Goal: Task Accomplishment & Management: Complete application form

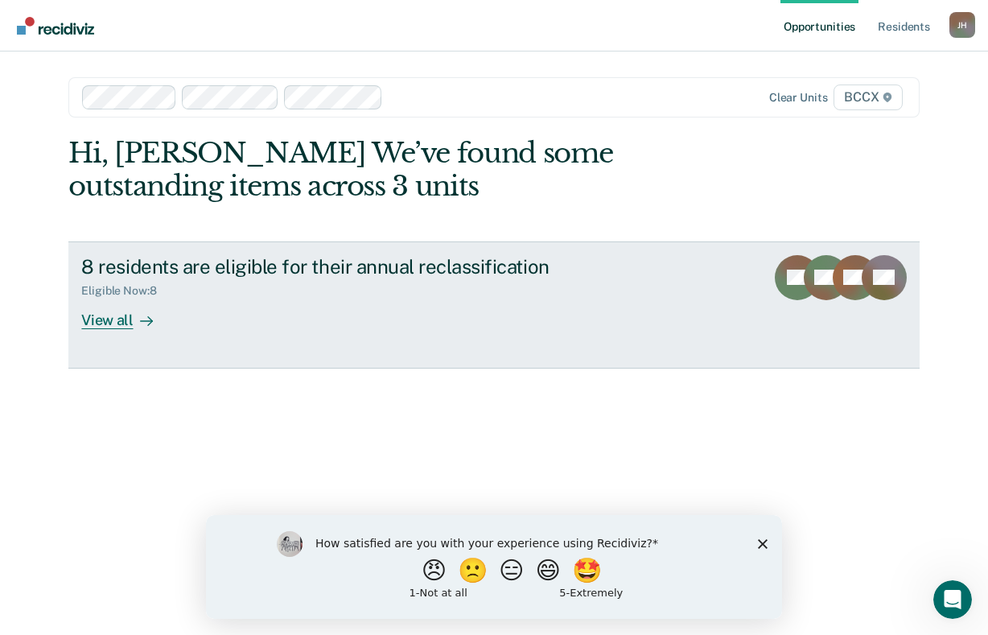
click at [116, 319] on div "View all" at bounding box center [126, 313] width 90 height 31
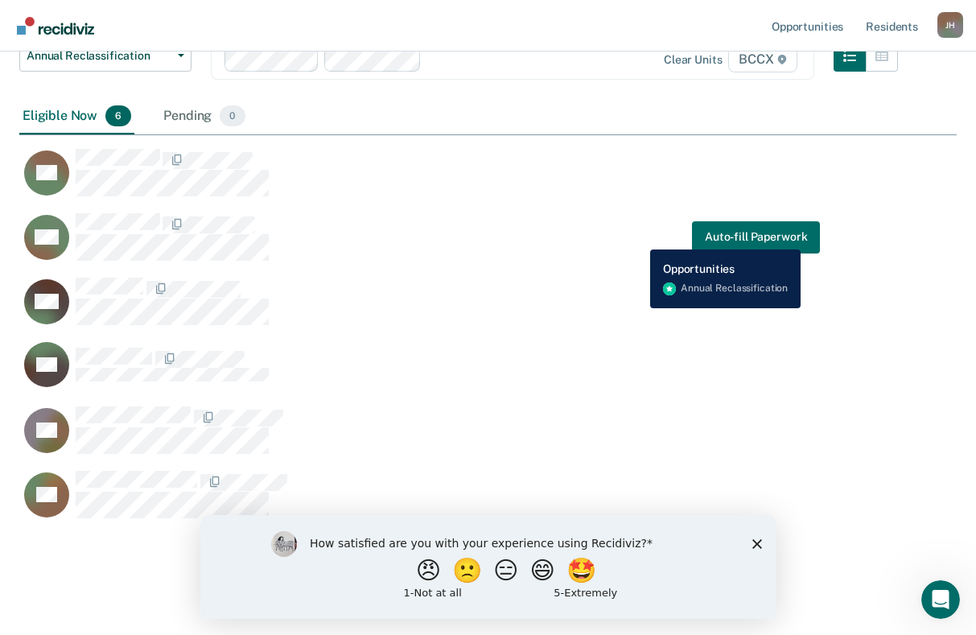
scroll to position [567, 925]
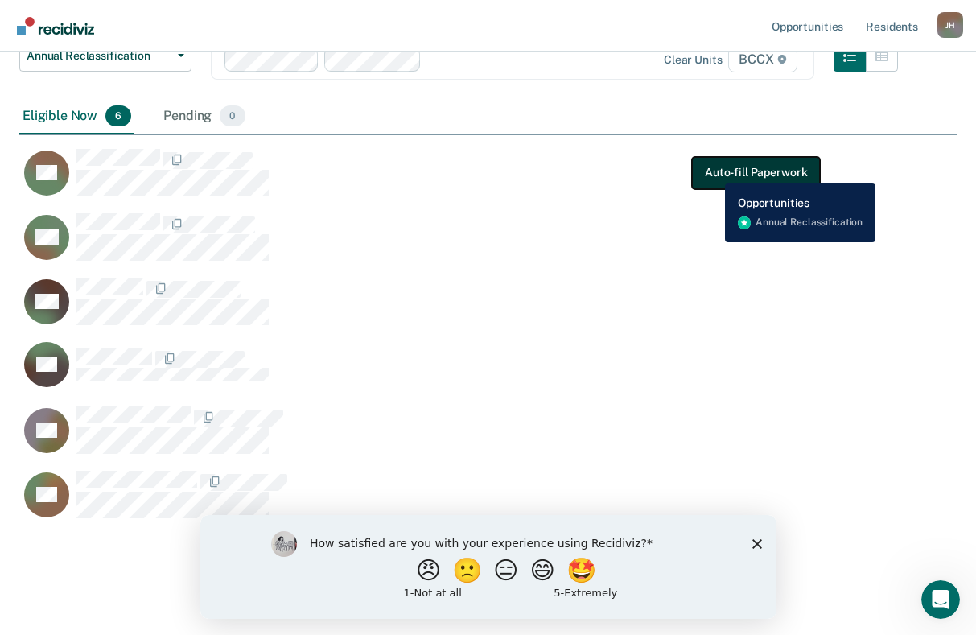
click at [713, 171] on button "Auto-fill Paperwork" at bounding box center [756, 172] width 128 height 32
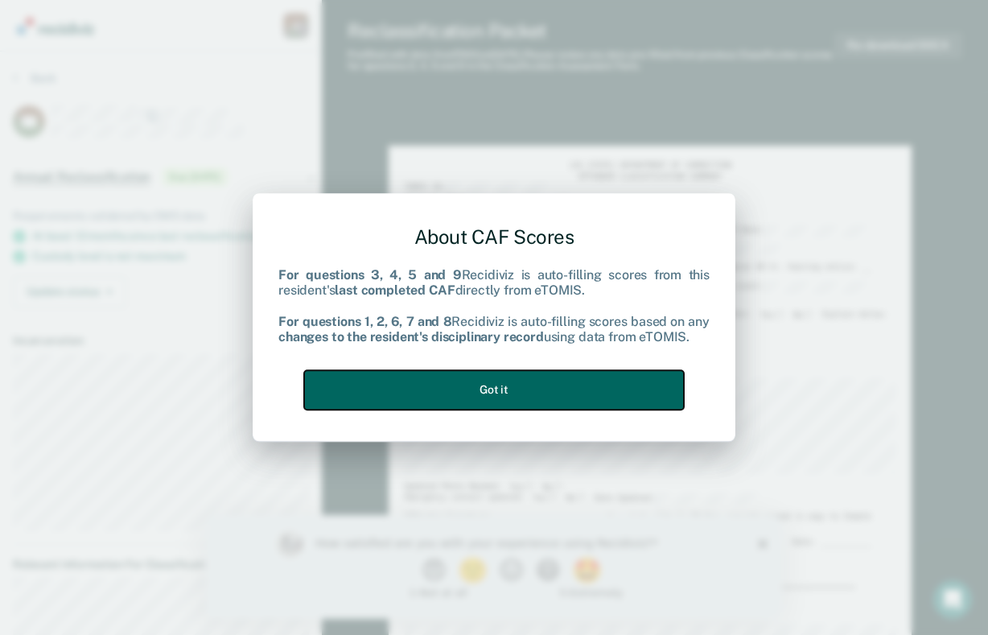
click at [559, 385] on button "Got it" at bounding box center [494, 389] width 380 height 39
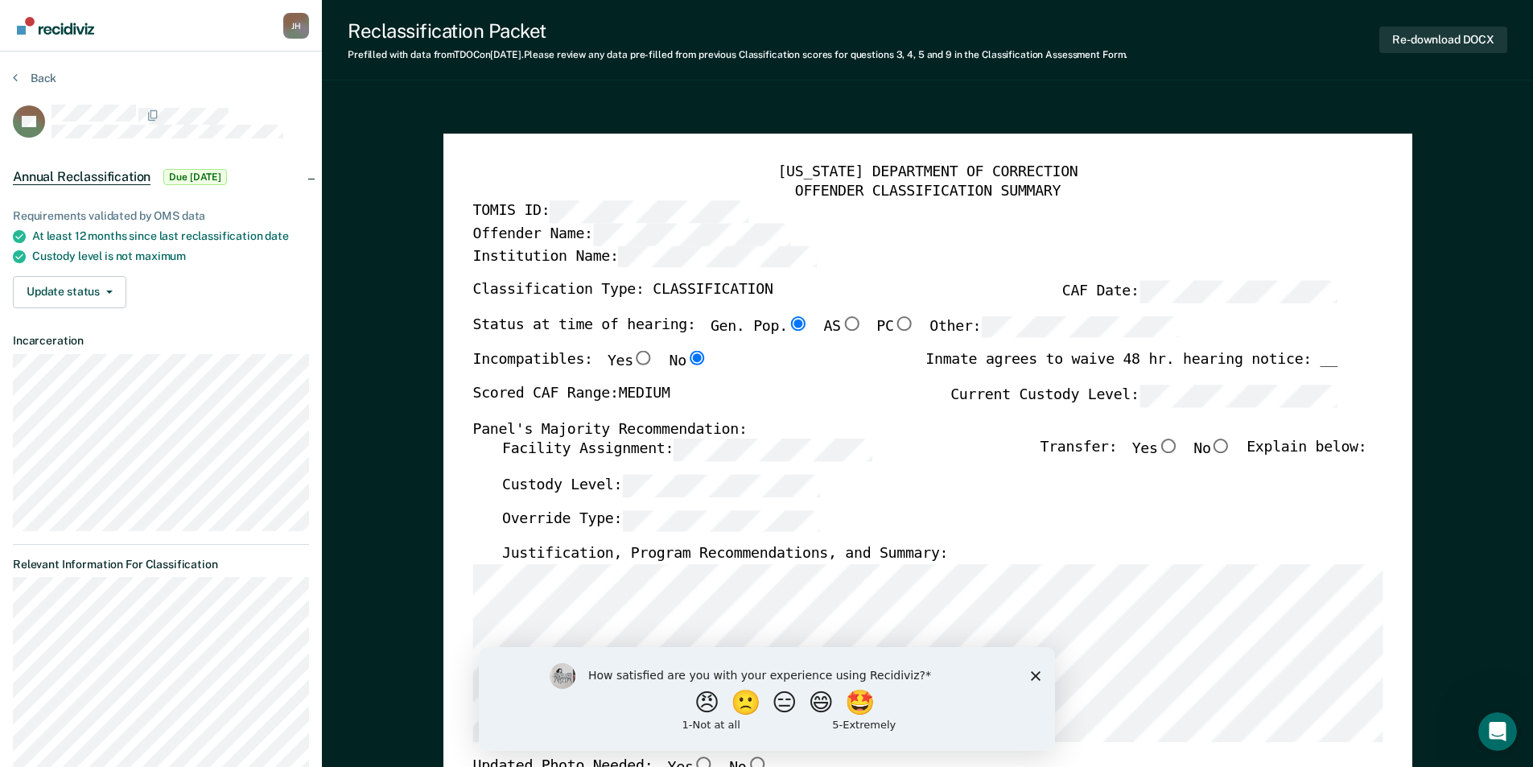
click at [987, 447] on input "No" at bounding box center [1220, 446] width 21 height 14
type textarea "x"
radio input "true"
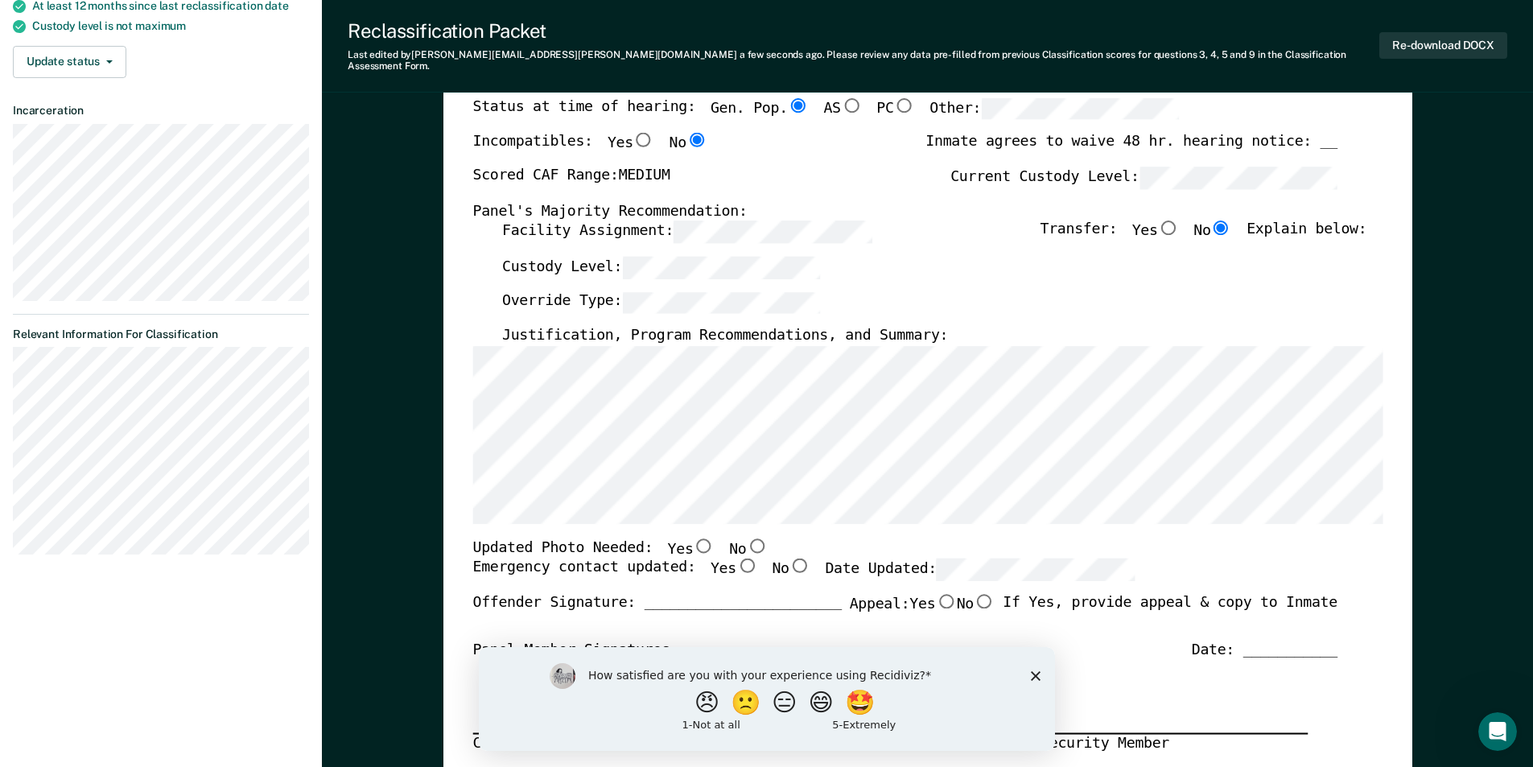
scroll to position [241, 0]
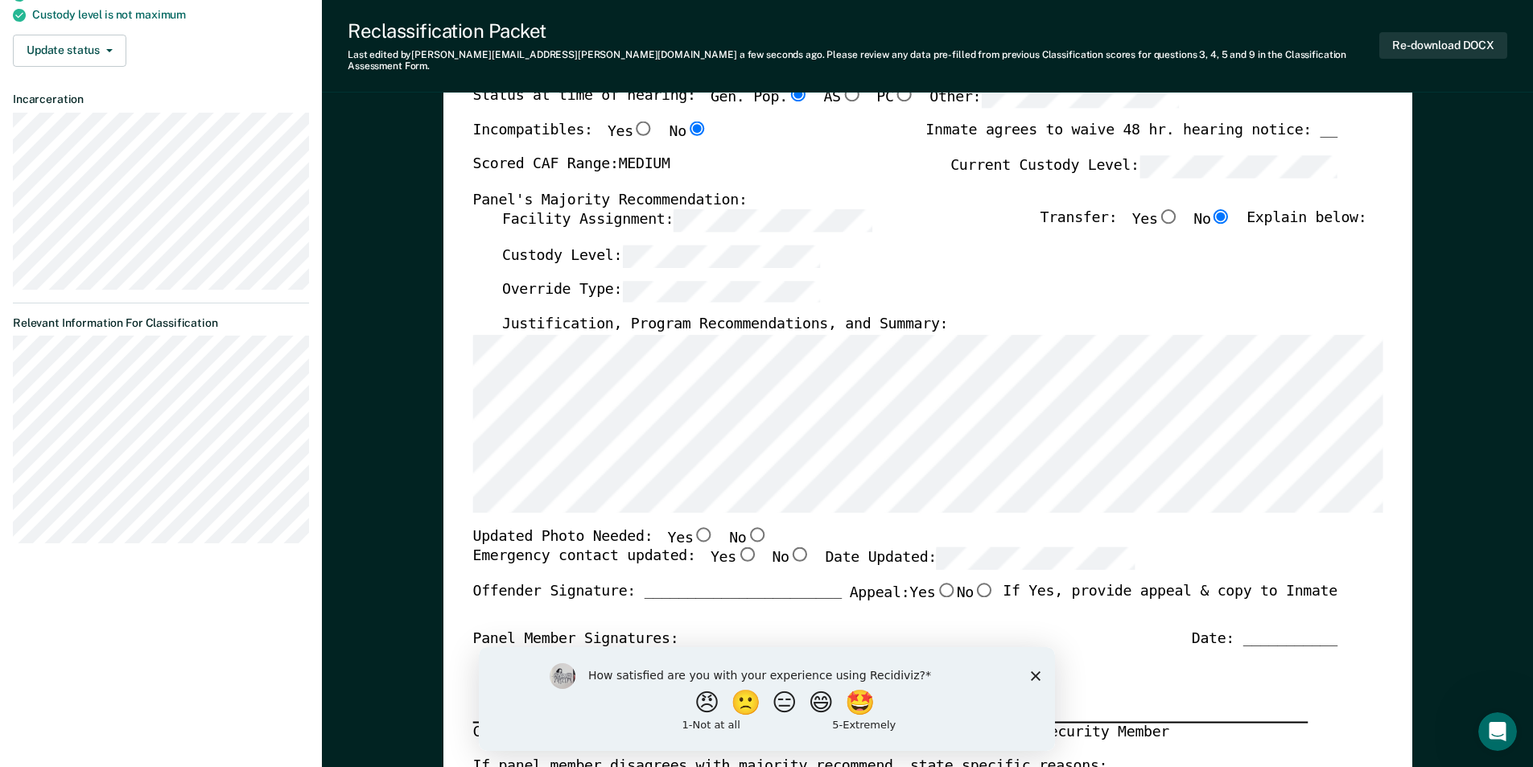
click at [746, 526] on input "No" at bounding box center [756, 533] width 21 height 14
type textarea "x"
radio input "true"
click at [736, 547] on input "Yes" at bounding box center [746, 554] width 21 height 14
type textarea "x"
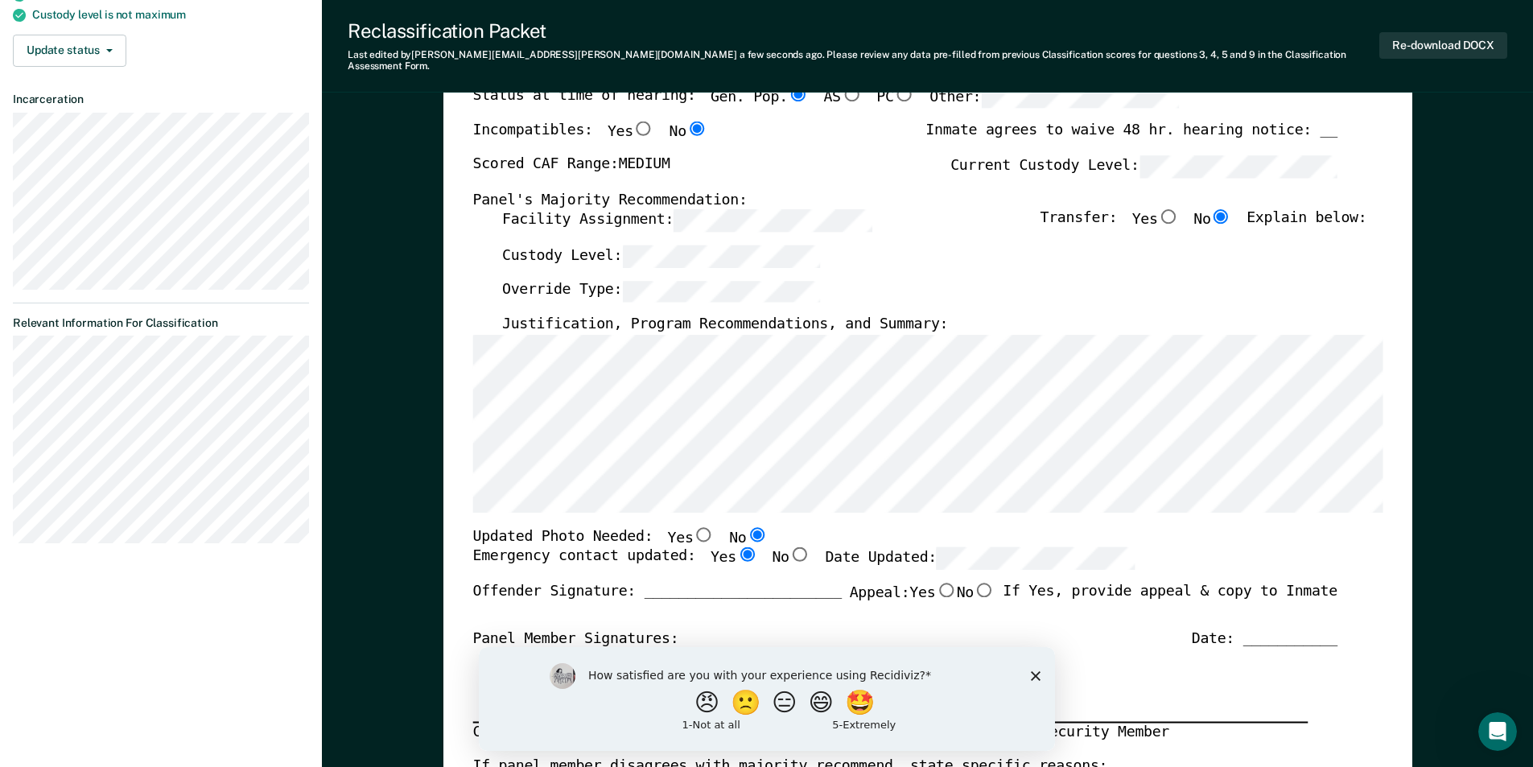
radio input "true"
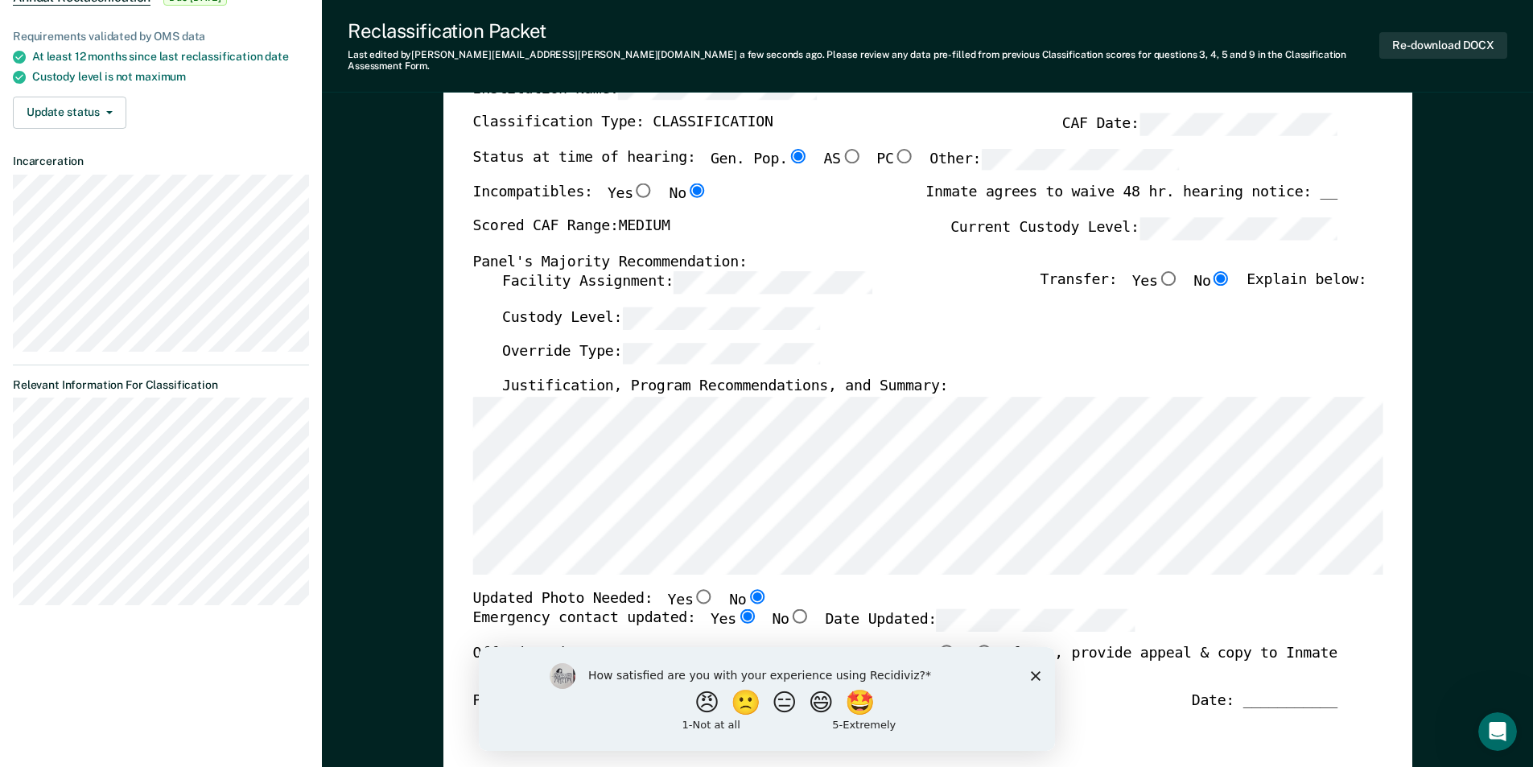
scroll to position [161, 0]
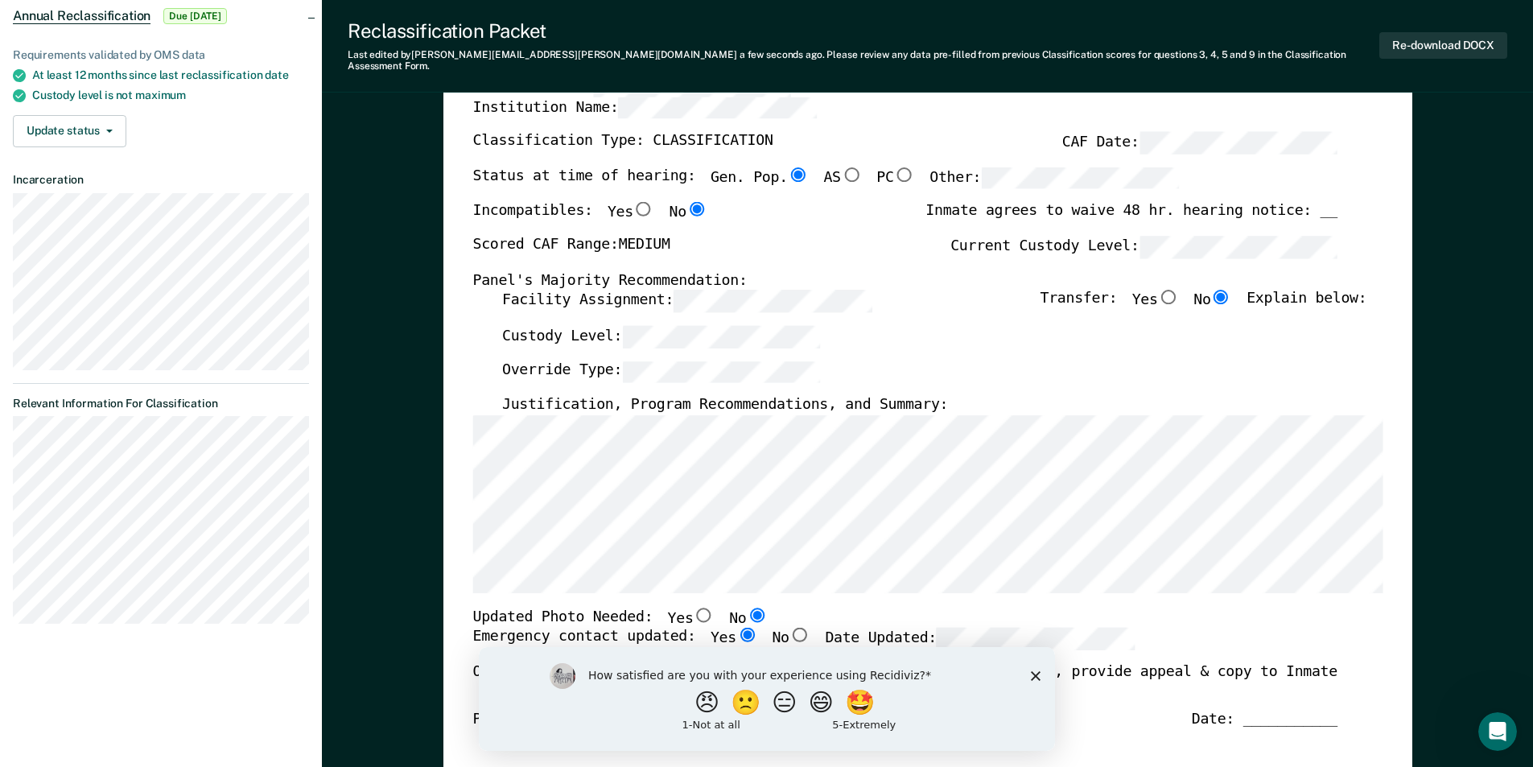
click at [987, 634] on icon "Close survey" at bounding box center [1035, 675] width 10 height 10
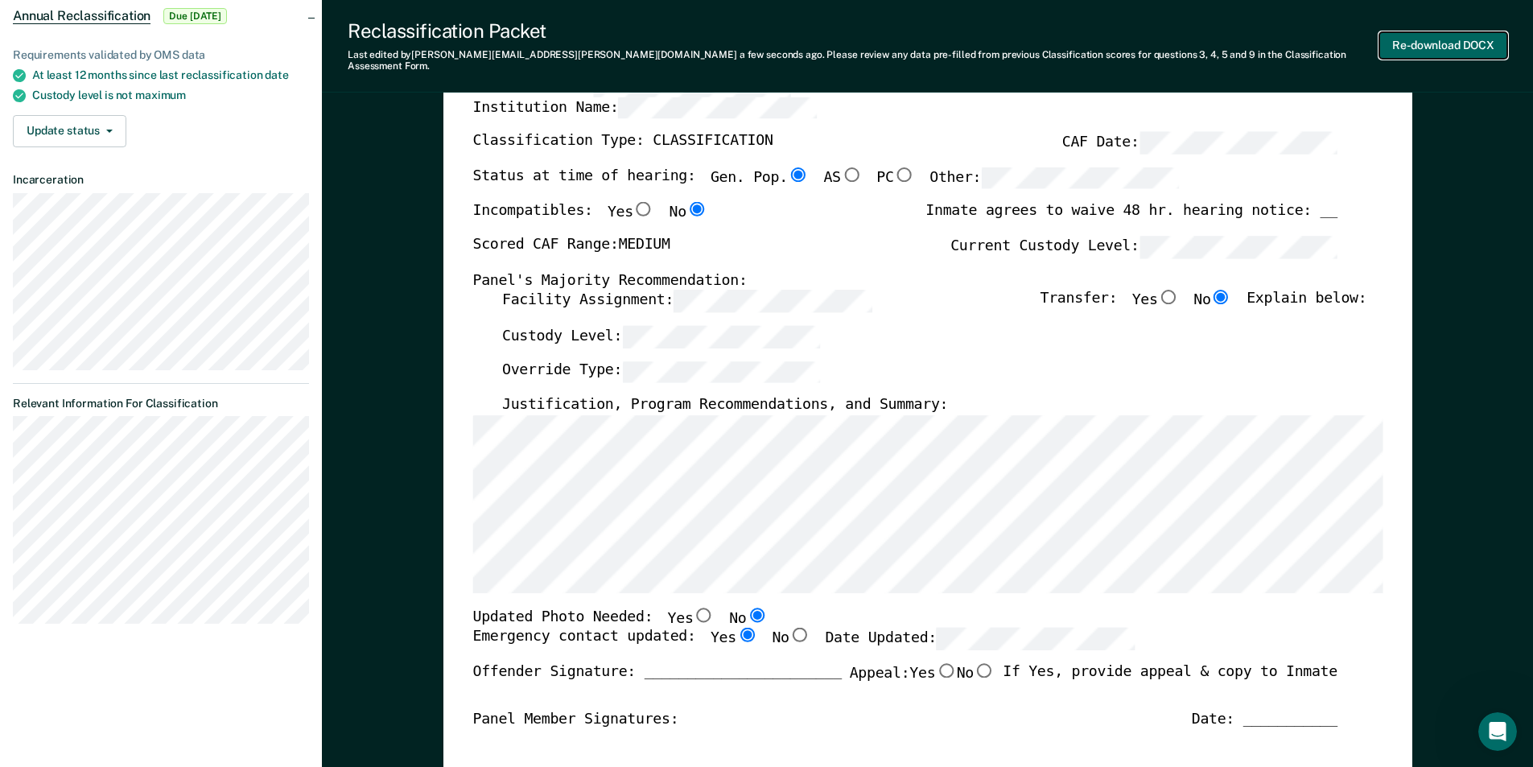
click at [987, 46] on button "Re-download DOCX" at bounding box center [1443, 45] width 128 height 27
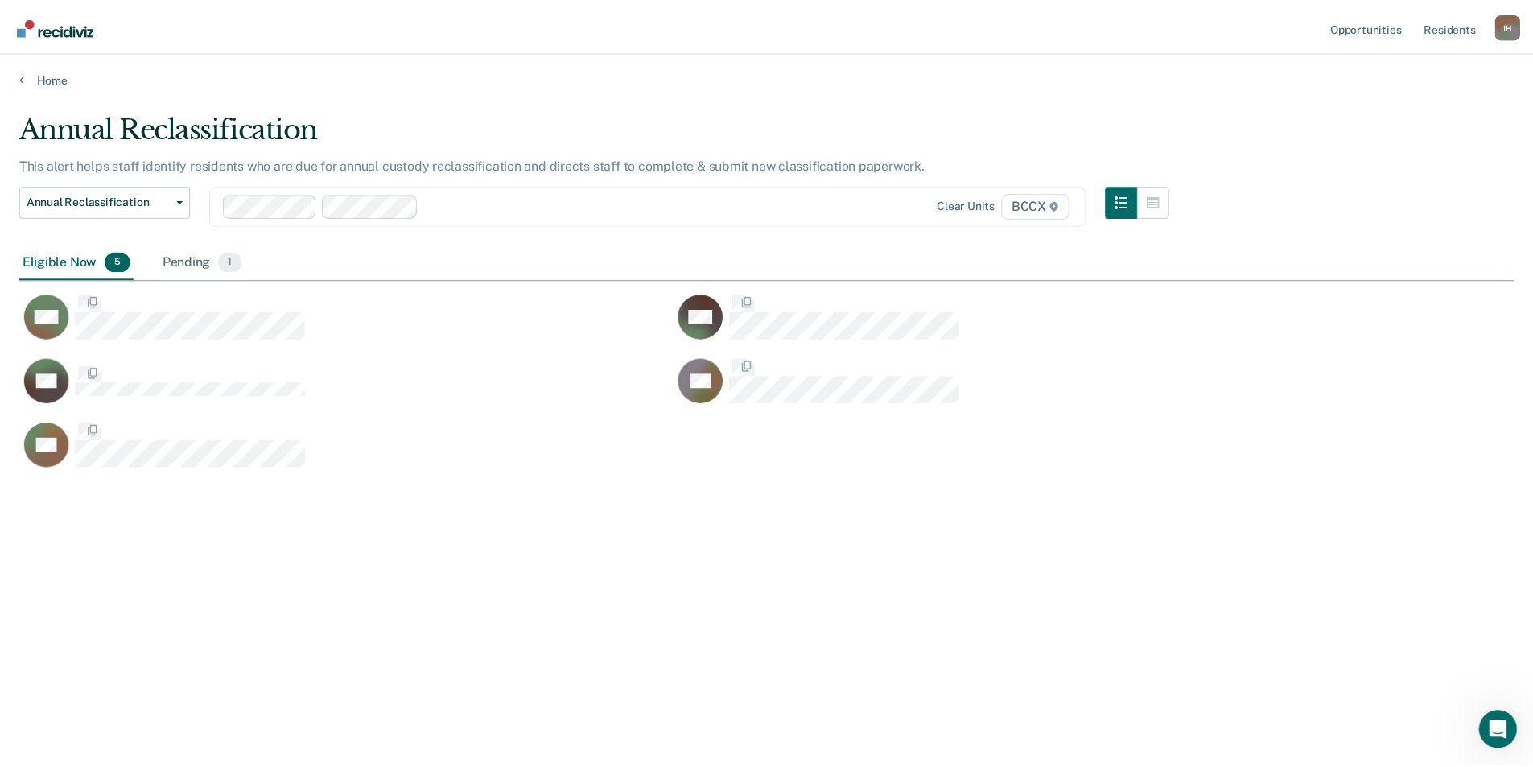
scroll to position [523, 1494]
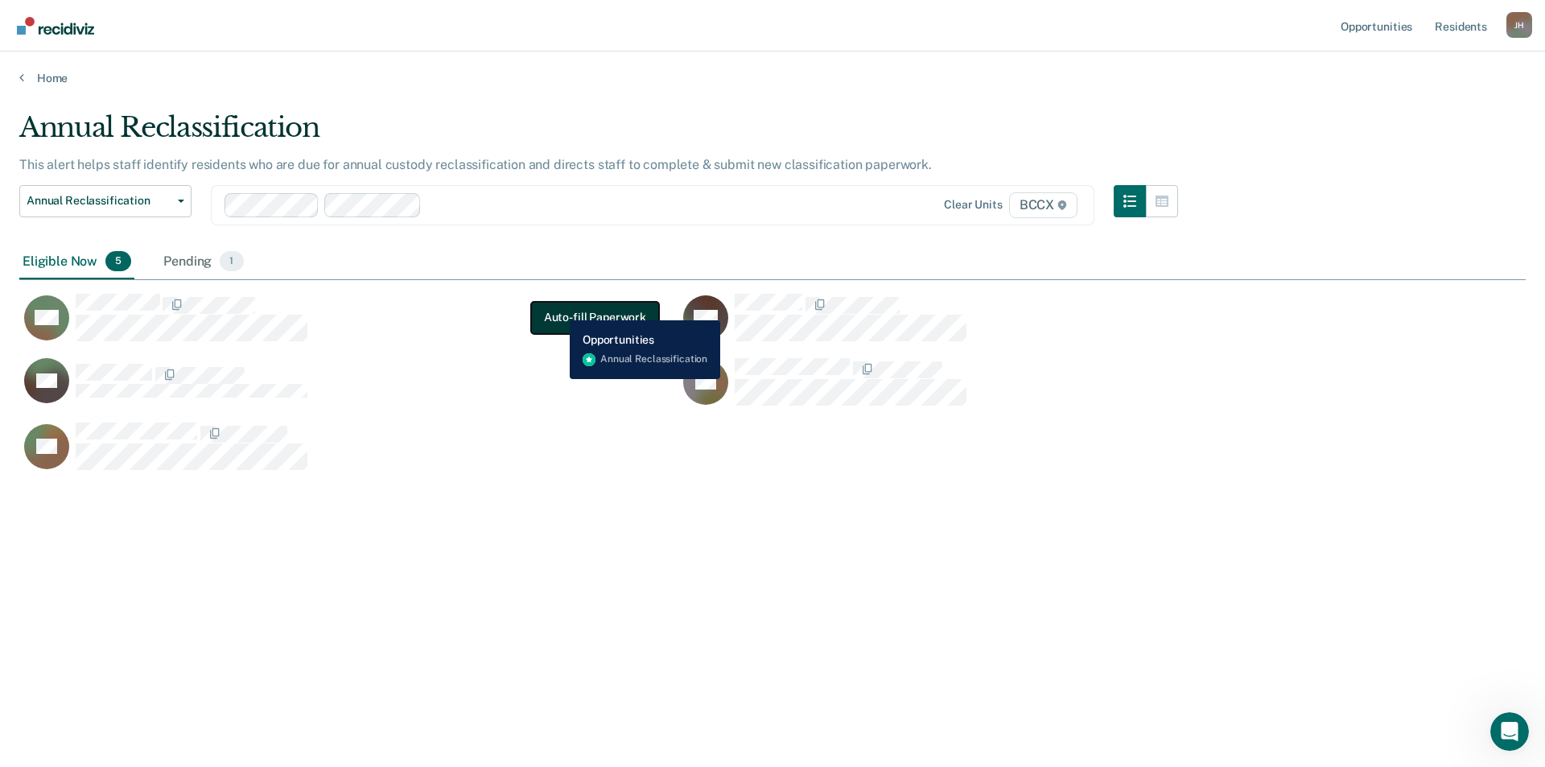
click at [558, 308] on button "Auto-fill Paperwork" at bounding box center [595, 318] width 128 height 32
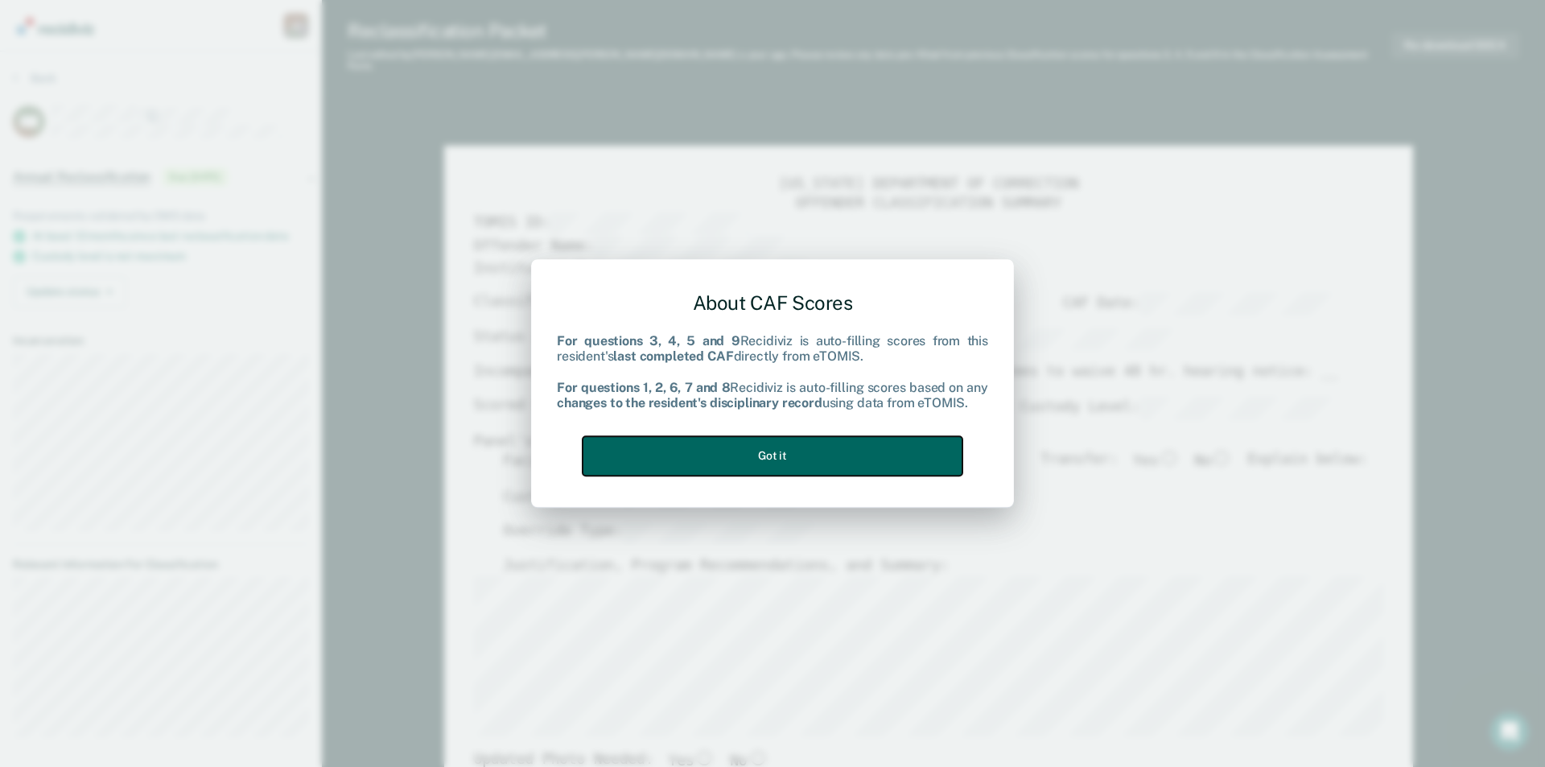
click at [732, 454] on button "Got it" at bounding box center [773, 455] width 380 height 39
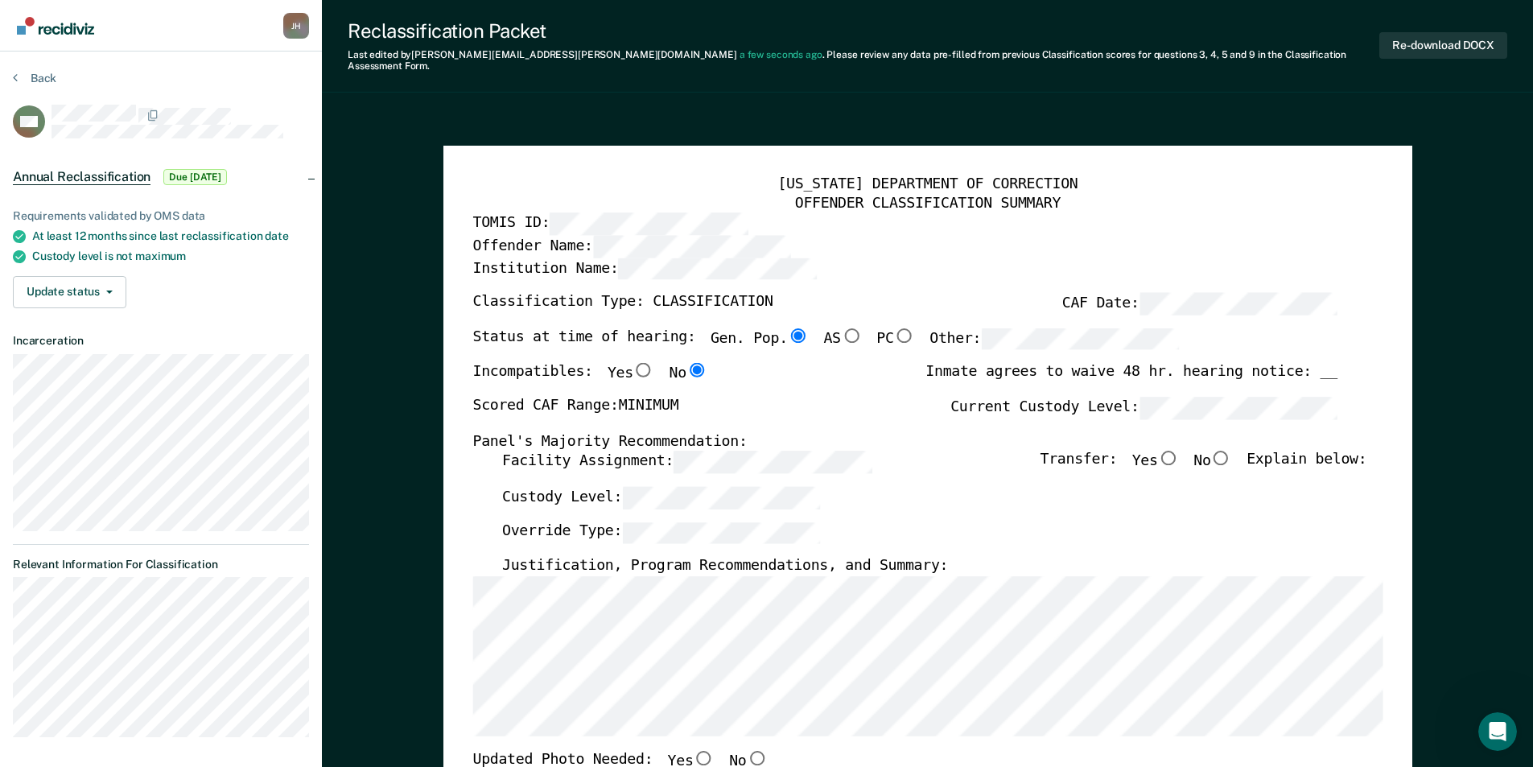
click at [987, 451] on input "No" at bounding box center [1220, 458] width 21 height 14
type textarea "x"
radio input "true"
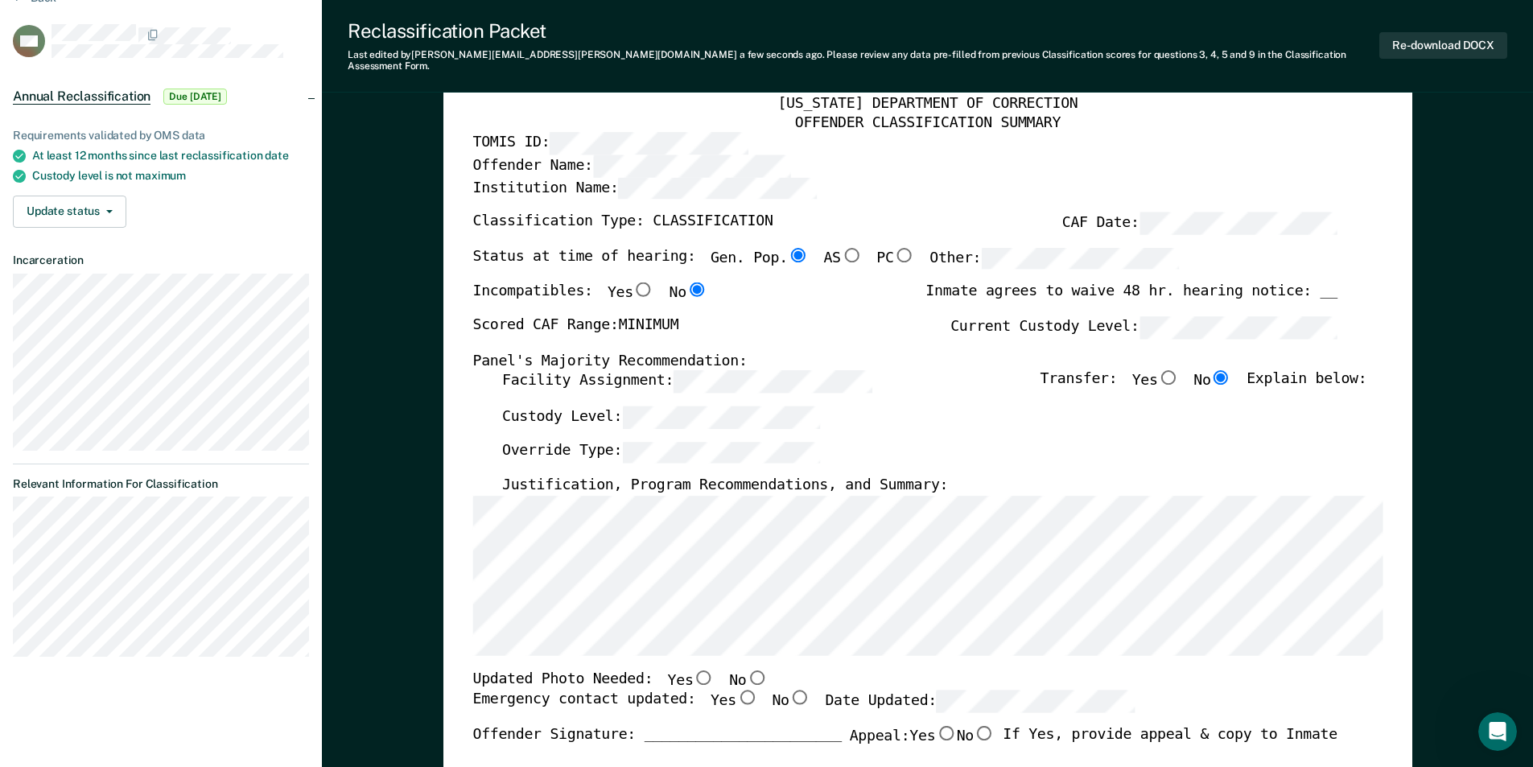
click at [746, 634] on input "No" at bounding box center [756, 677] width 21 height 14
type textarea "x"
radio input "true"
click at [736, 634] on input "Yes" at bounding box center [746, 697] width 21 height 14
type textarea "x"
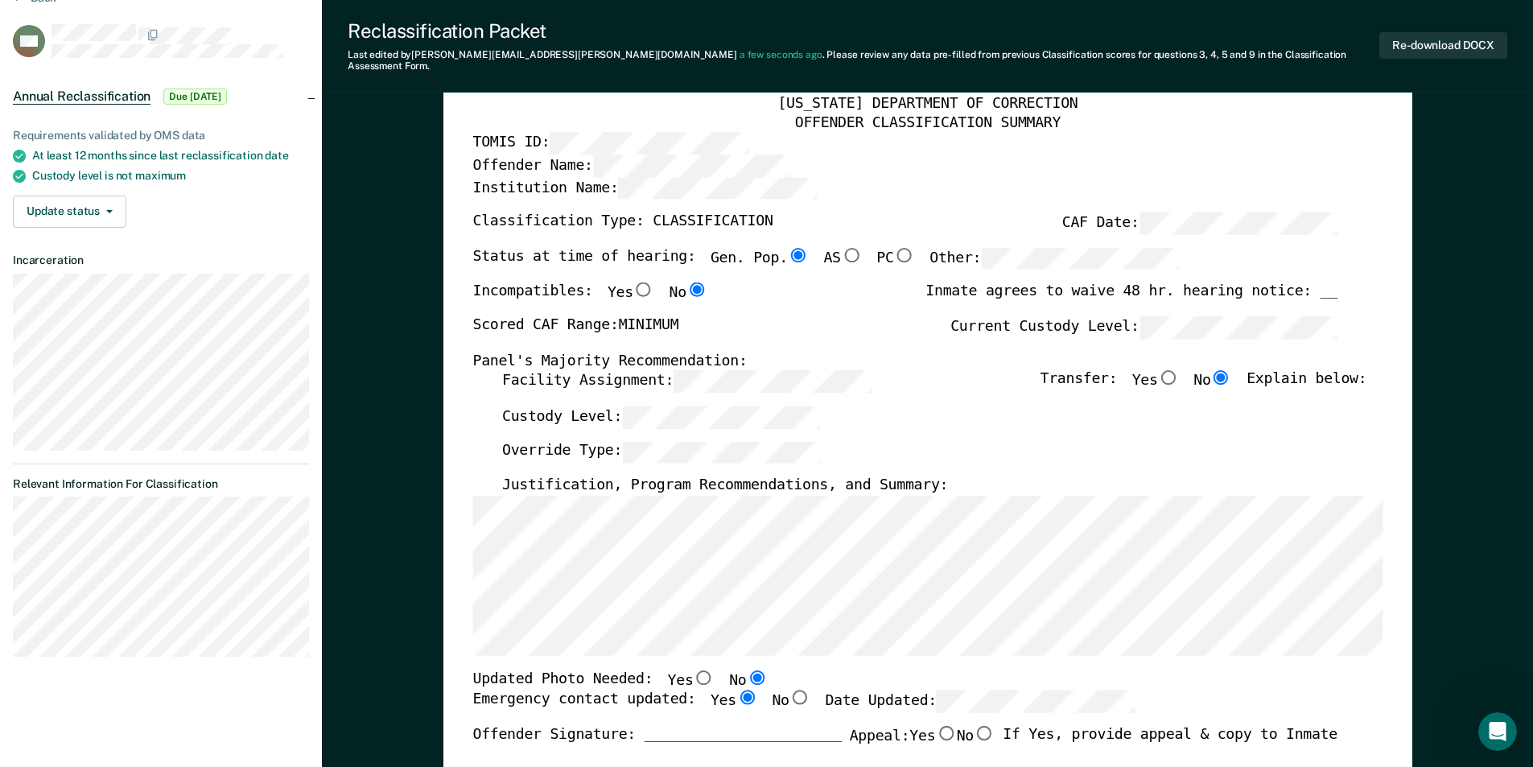
radio input "true"
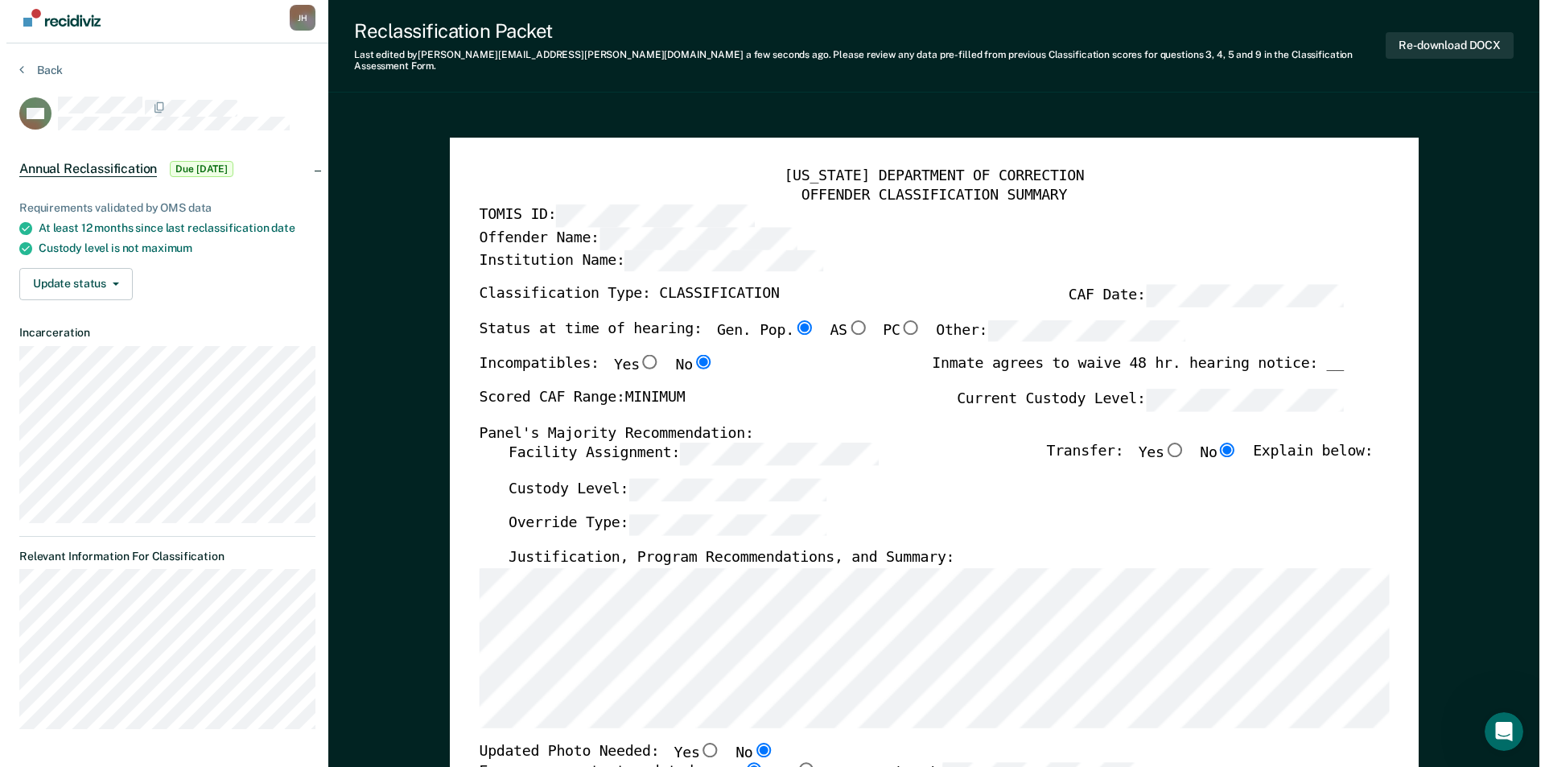
scroll to position [0, 0]
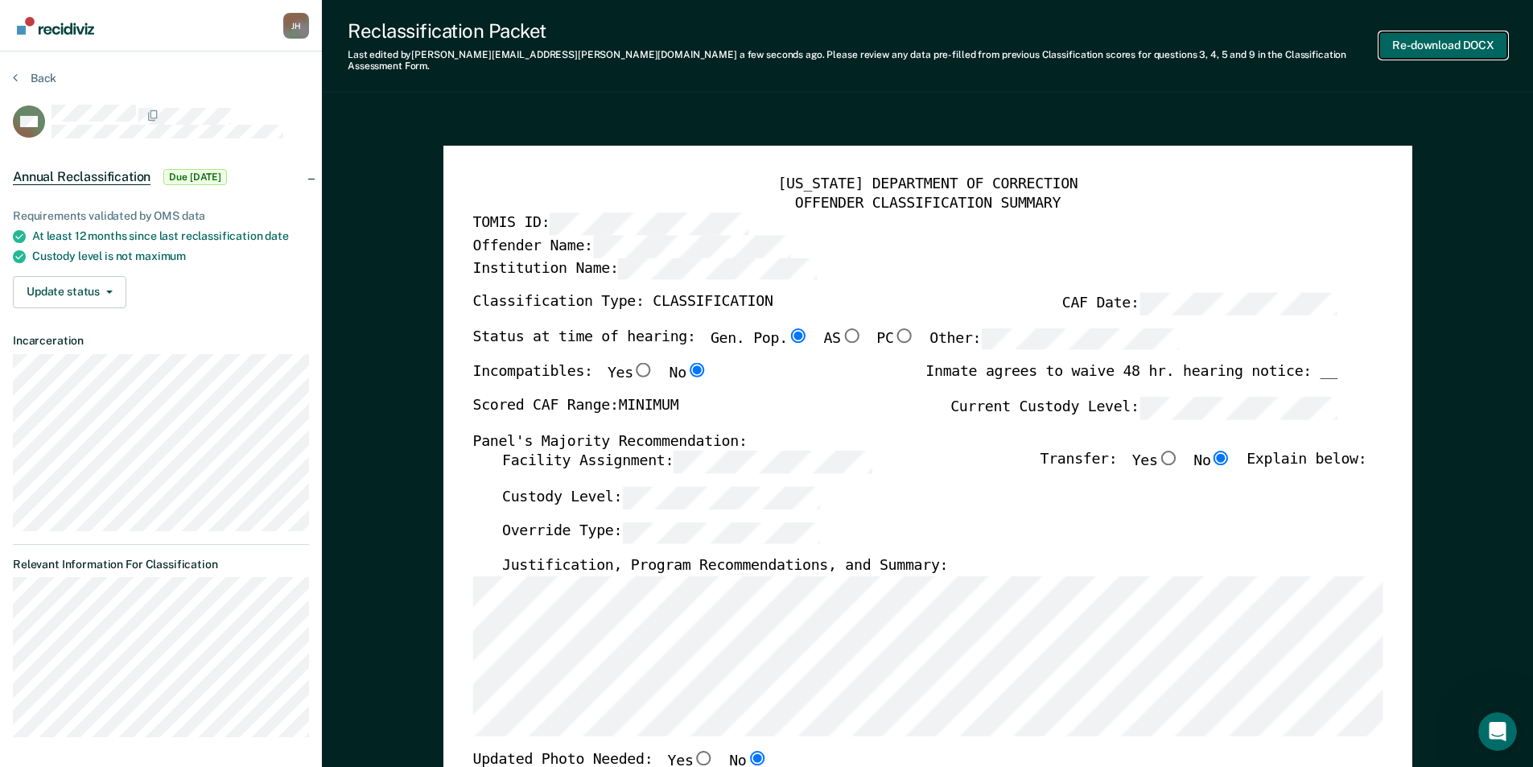
click at [987, 38] on button "Re-download DOCX" at bounding box center [1443, 45] width 128 height 27
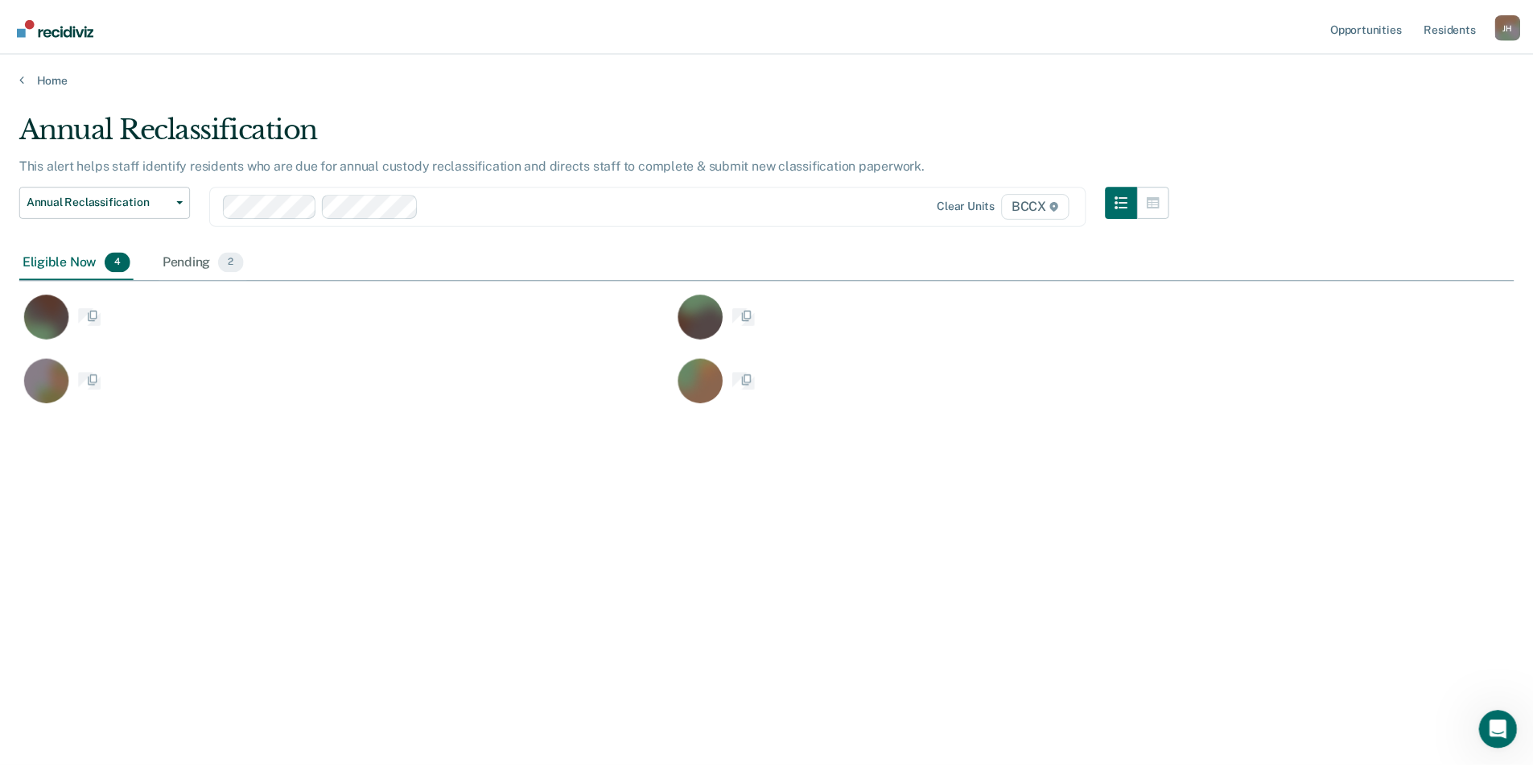
scroll to position [523, 1494]
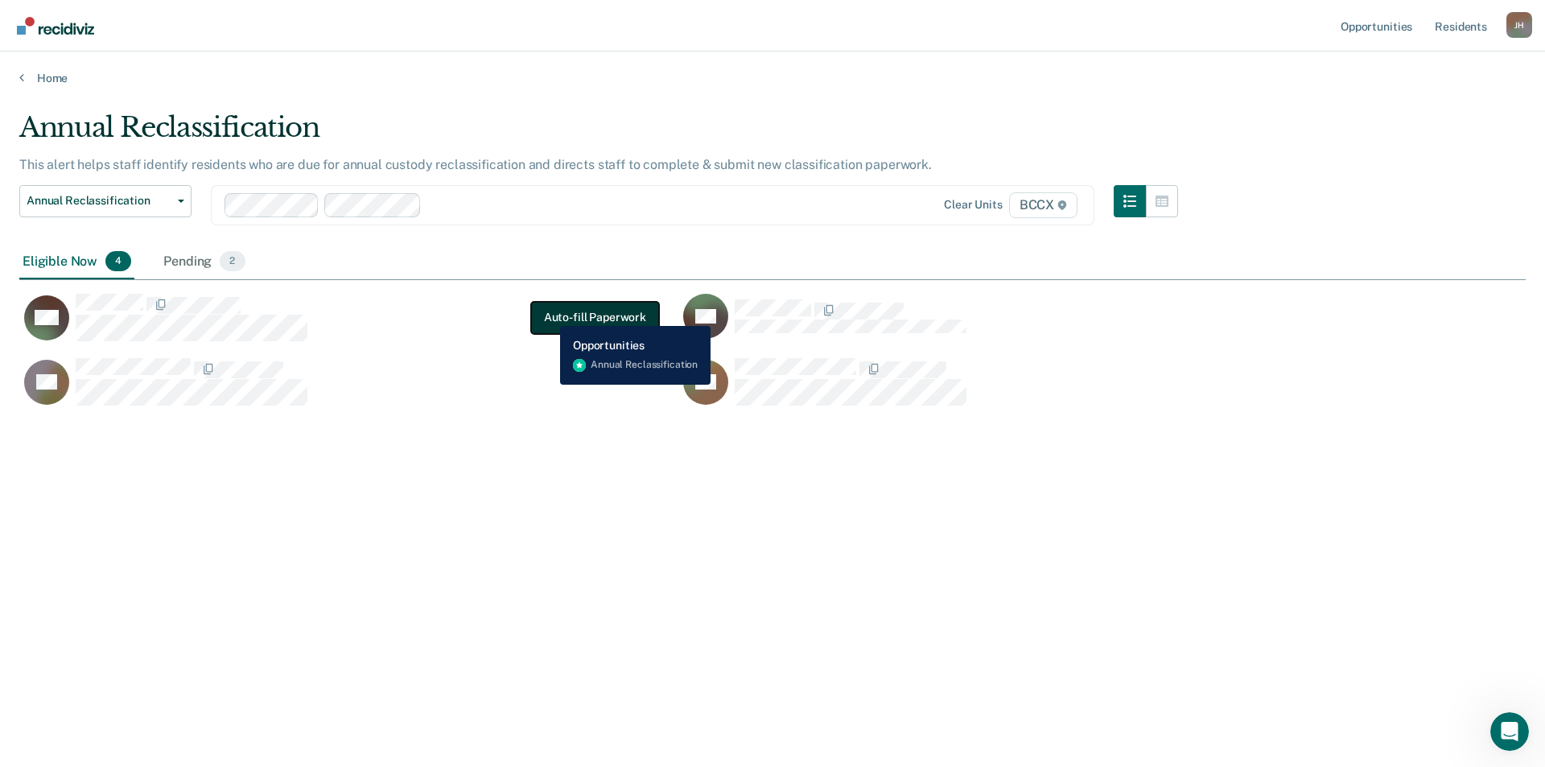
click at [549, 314] on button "Auto-fill Paperwork" at bounding box center [595, 318] width 128 height 32
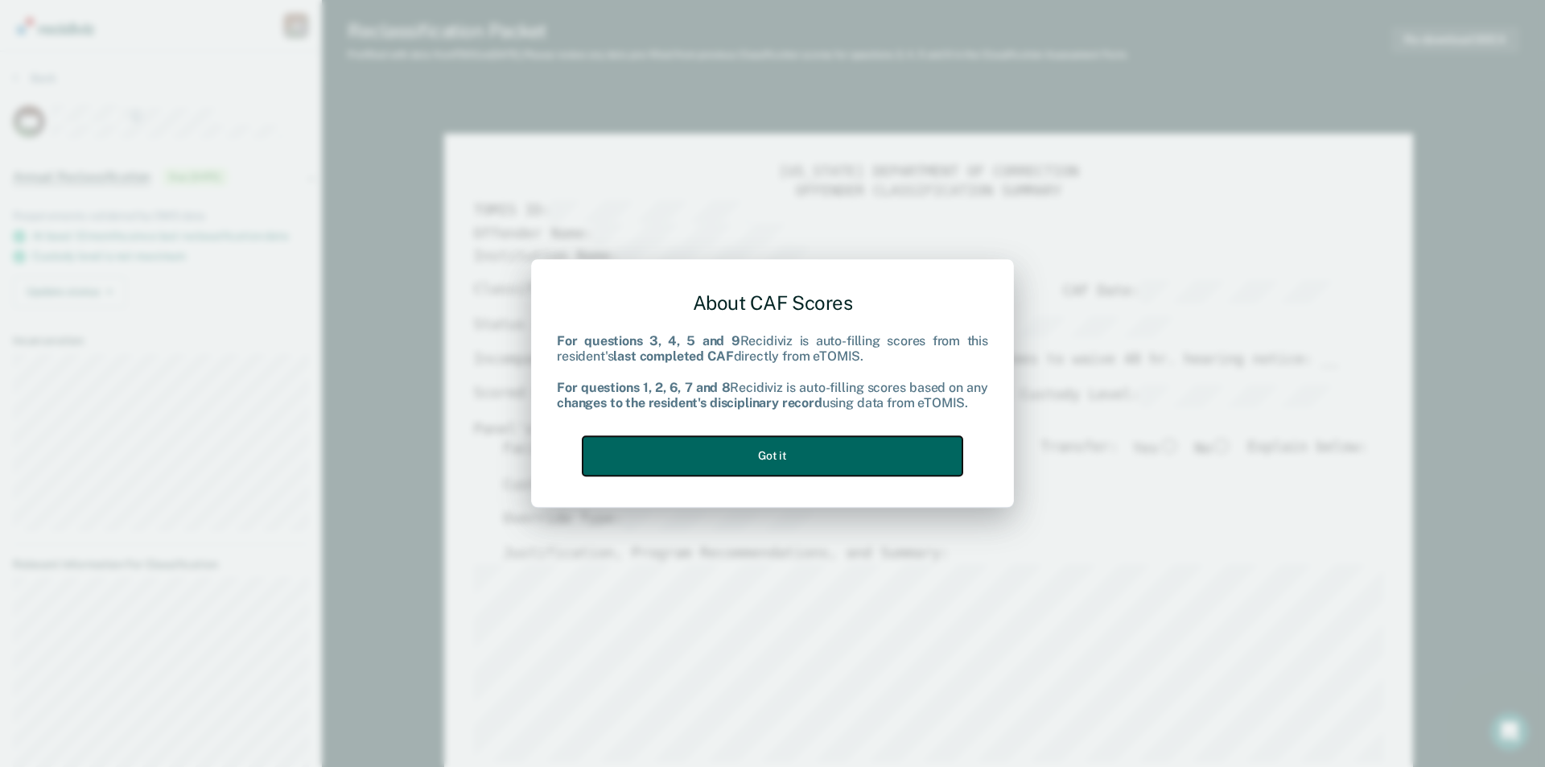
click at [851, 457] on button "Got it" at bounding box center [773, 455] width 380 height 39
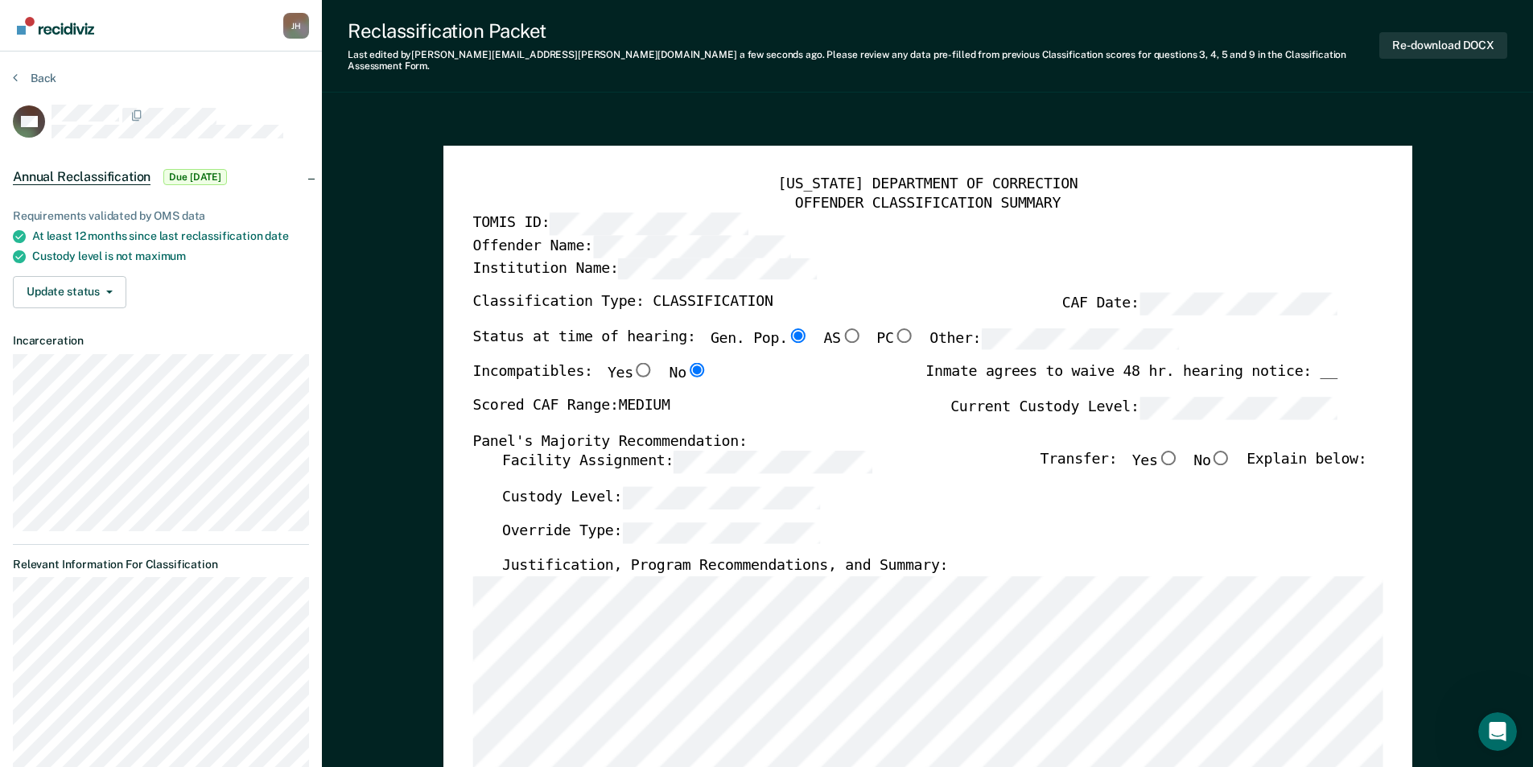
click at [987, 451] on input "No" at bounding box center [1220, 458] width 21 height 14
type textarea "x"
radio input "true"
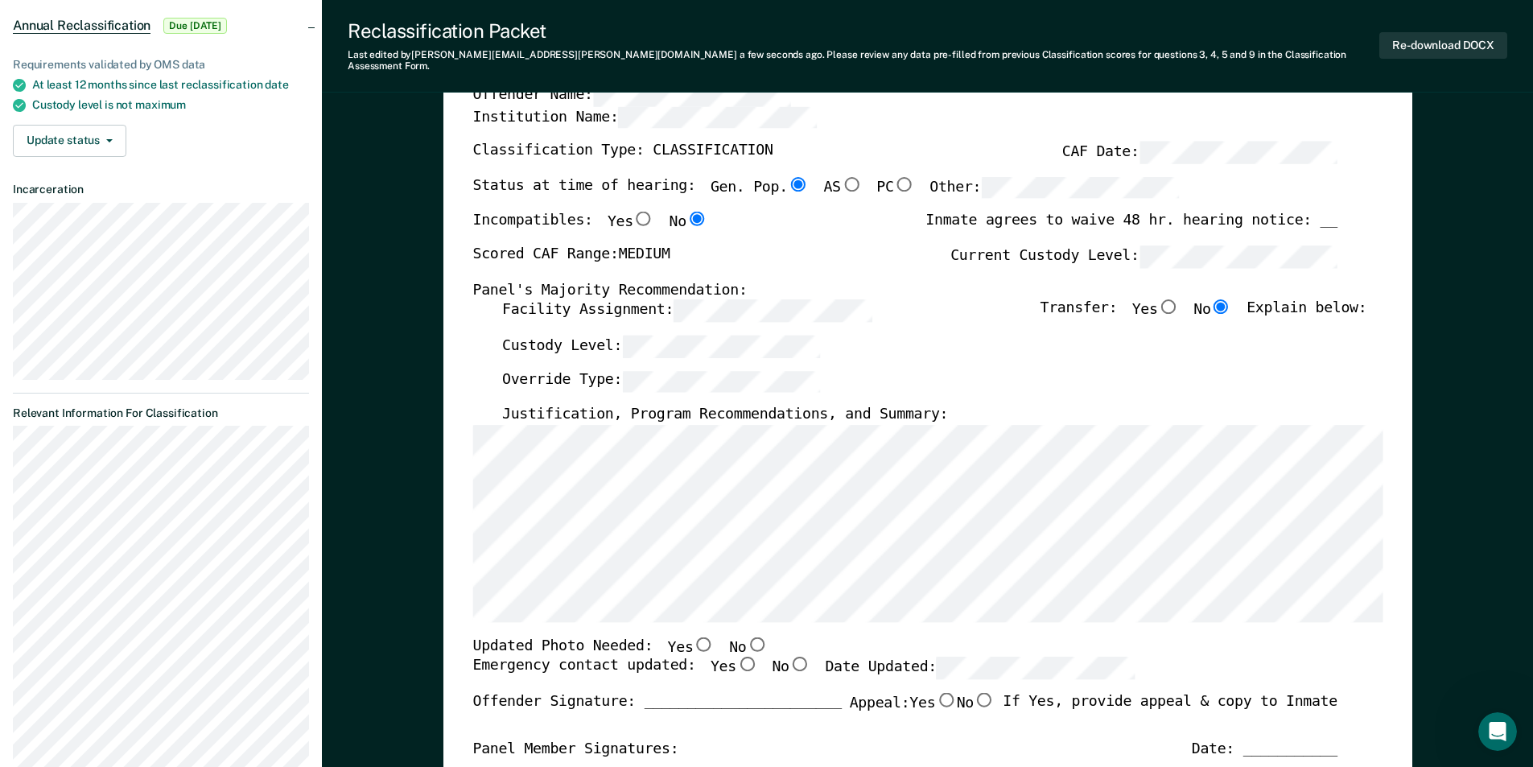
scroll to position [161, 0]
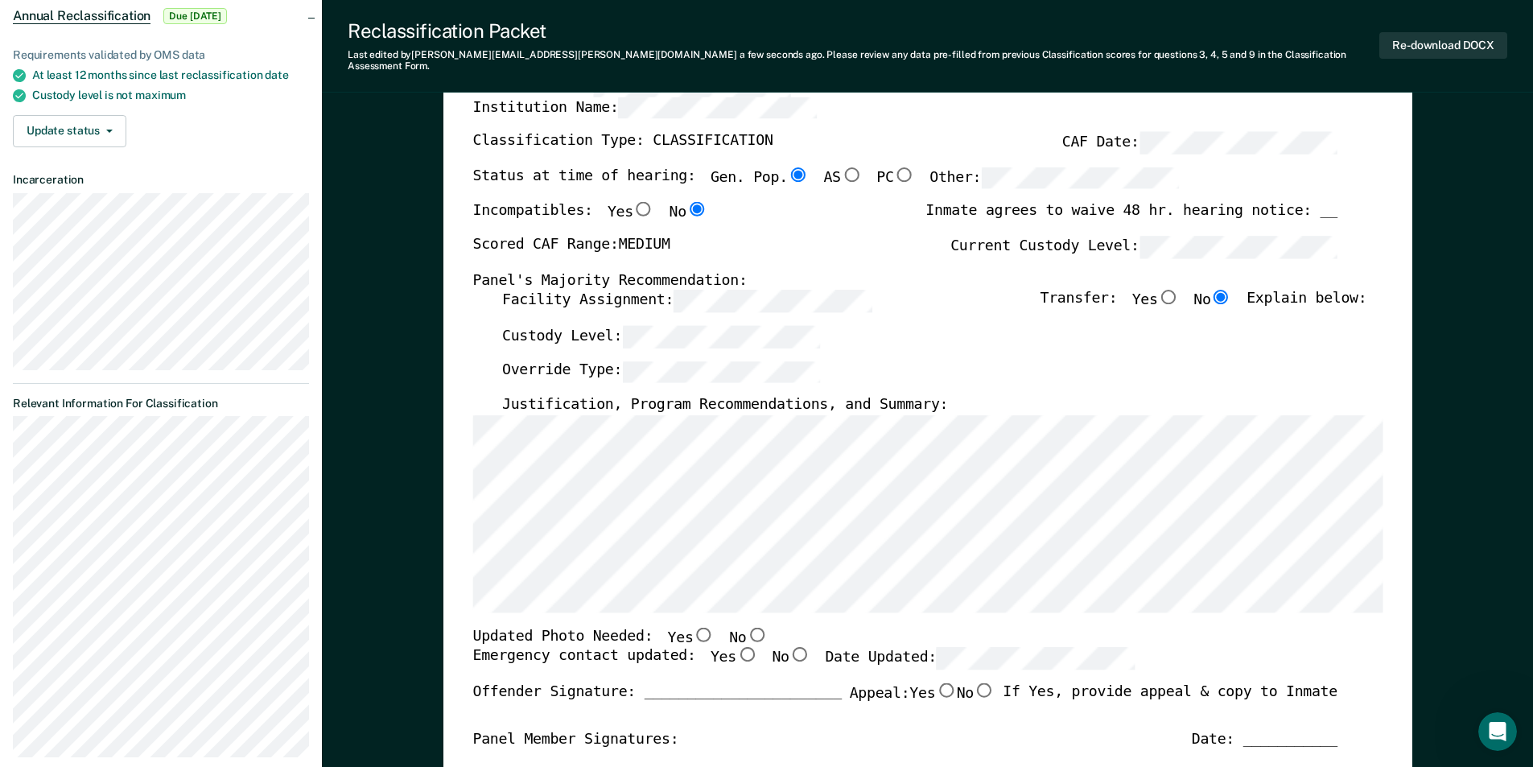
click at [746, 627] on input "No" at bounding box center [756, 634] width 21 height 14
type textarea "x"
radio input "true"
click at [736, 634] on input "Yes" at bounding box center [746, 654] width 21 height 14
type textarea "x"
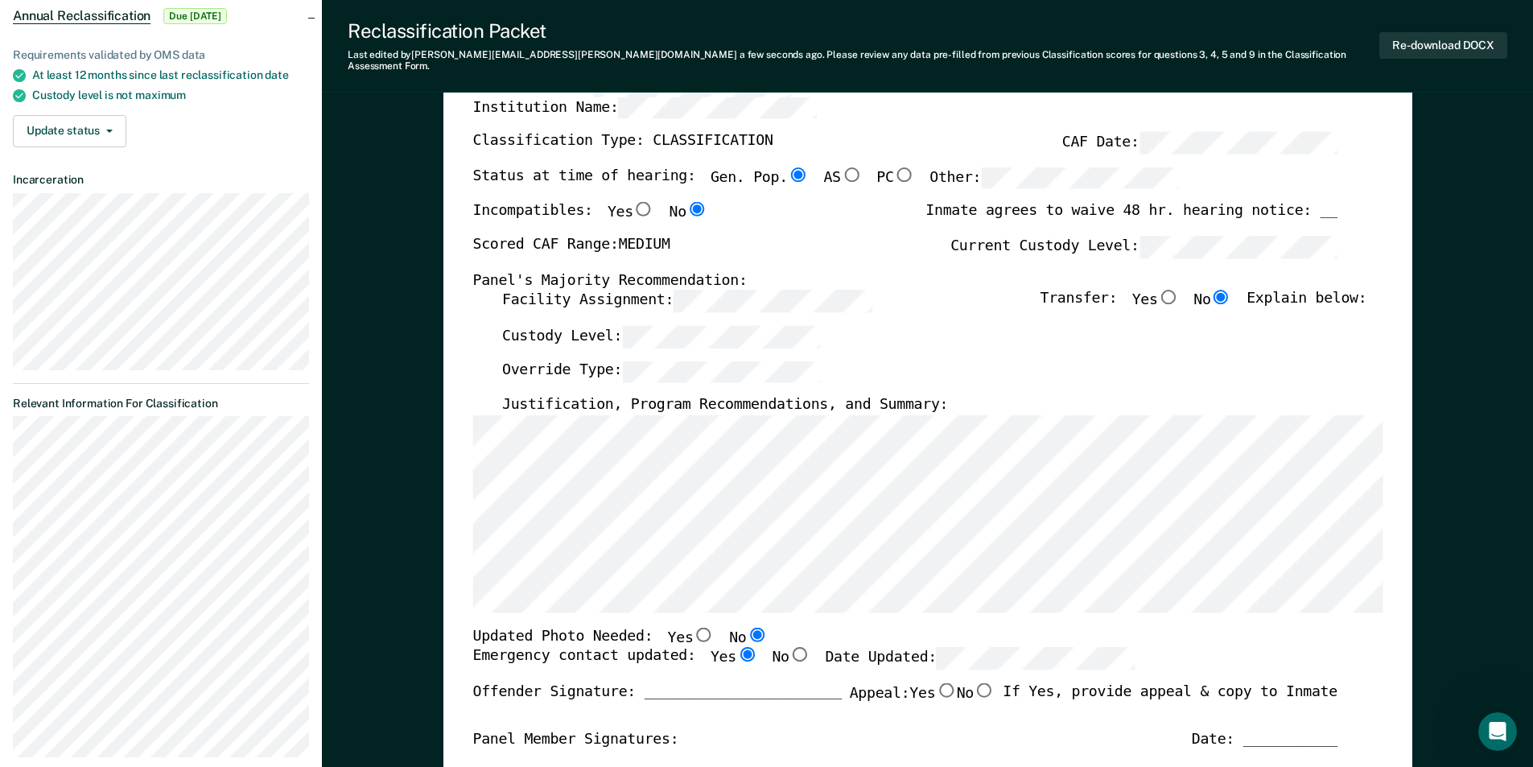
radio input "true"
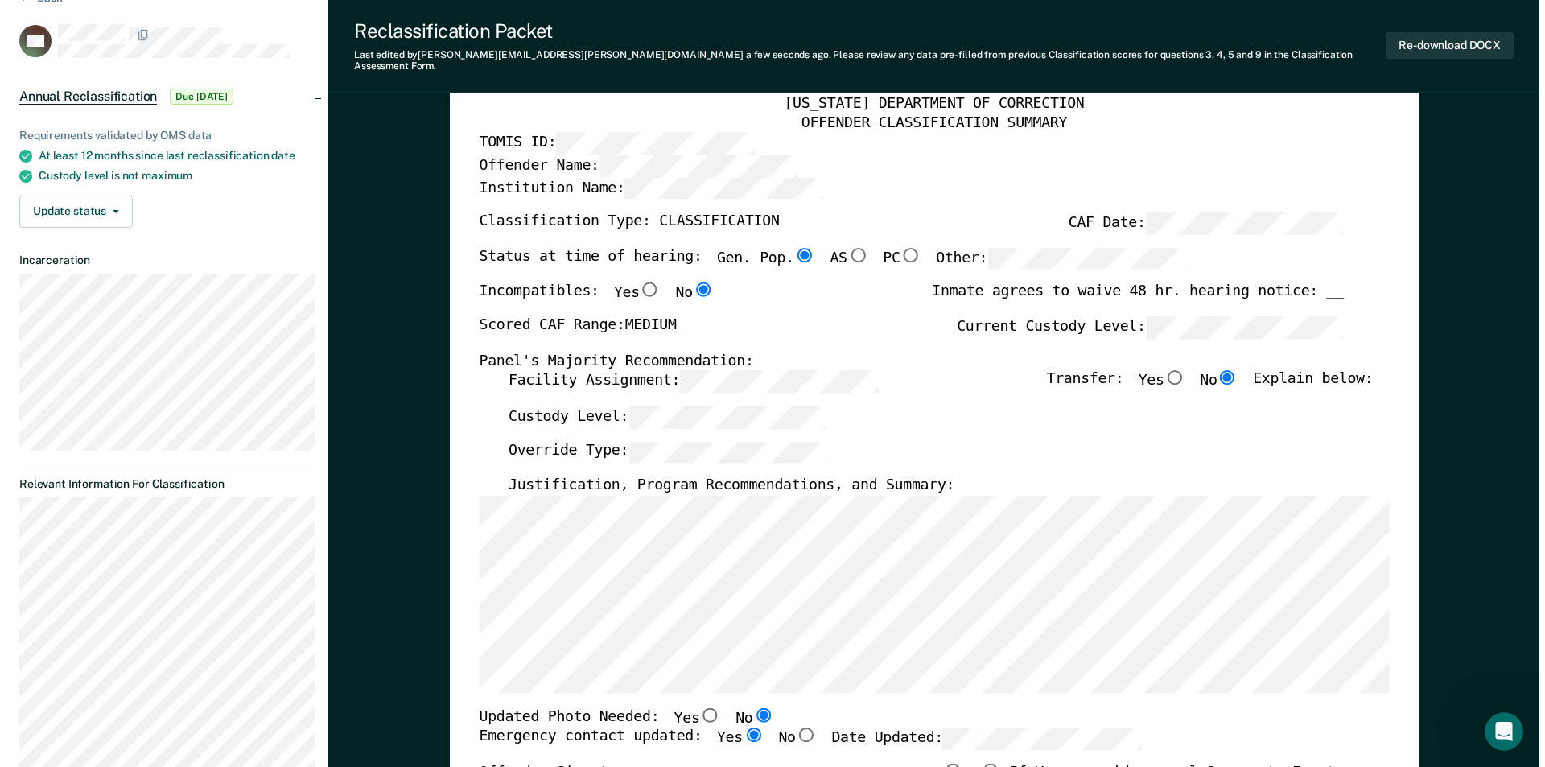
scroll to position [0, 0]
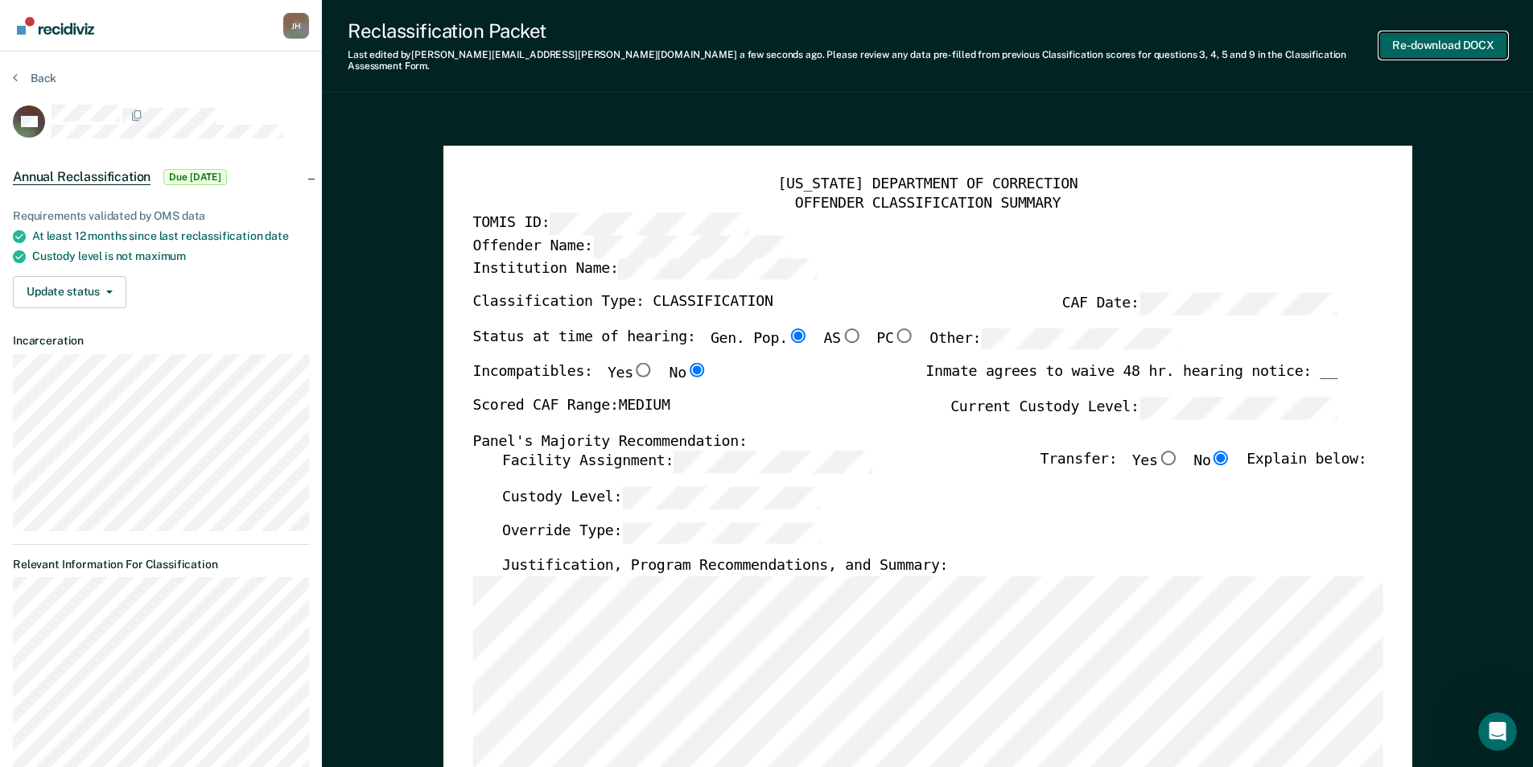
click at [987, 39] on button "Re-download DOCX" at bounding box center [1443, 45] width 128 height 27
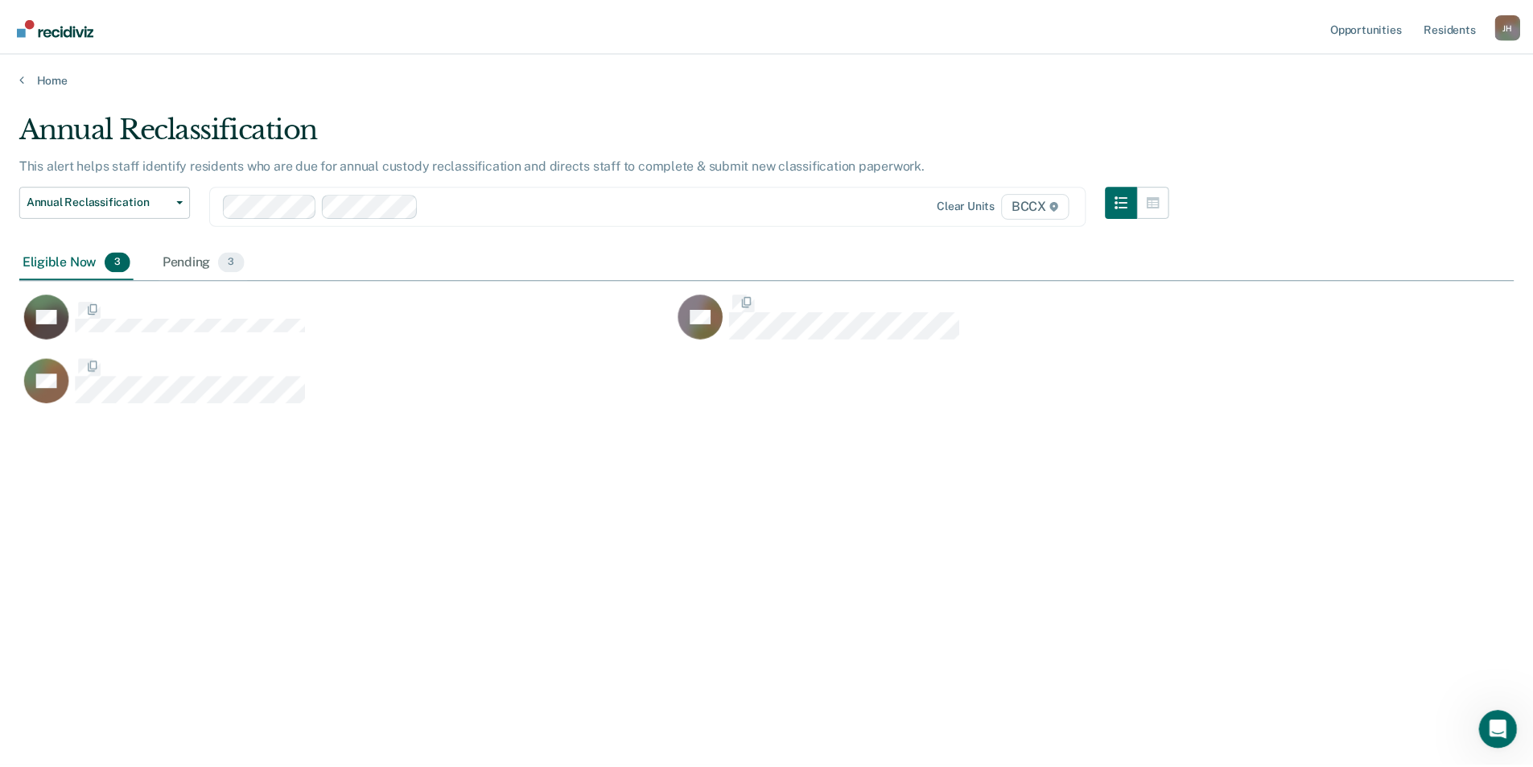
scroll to position [523, 1494]
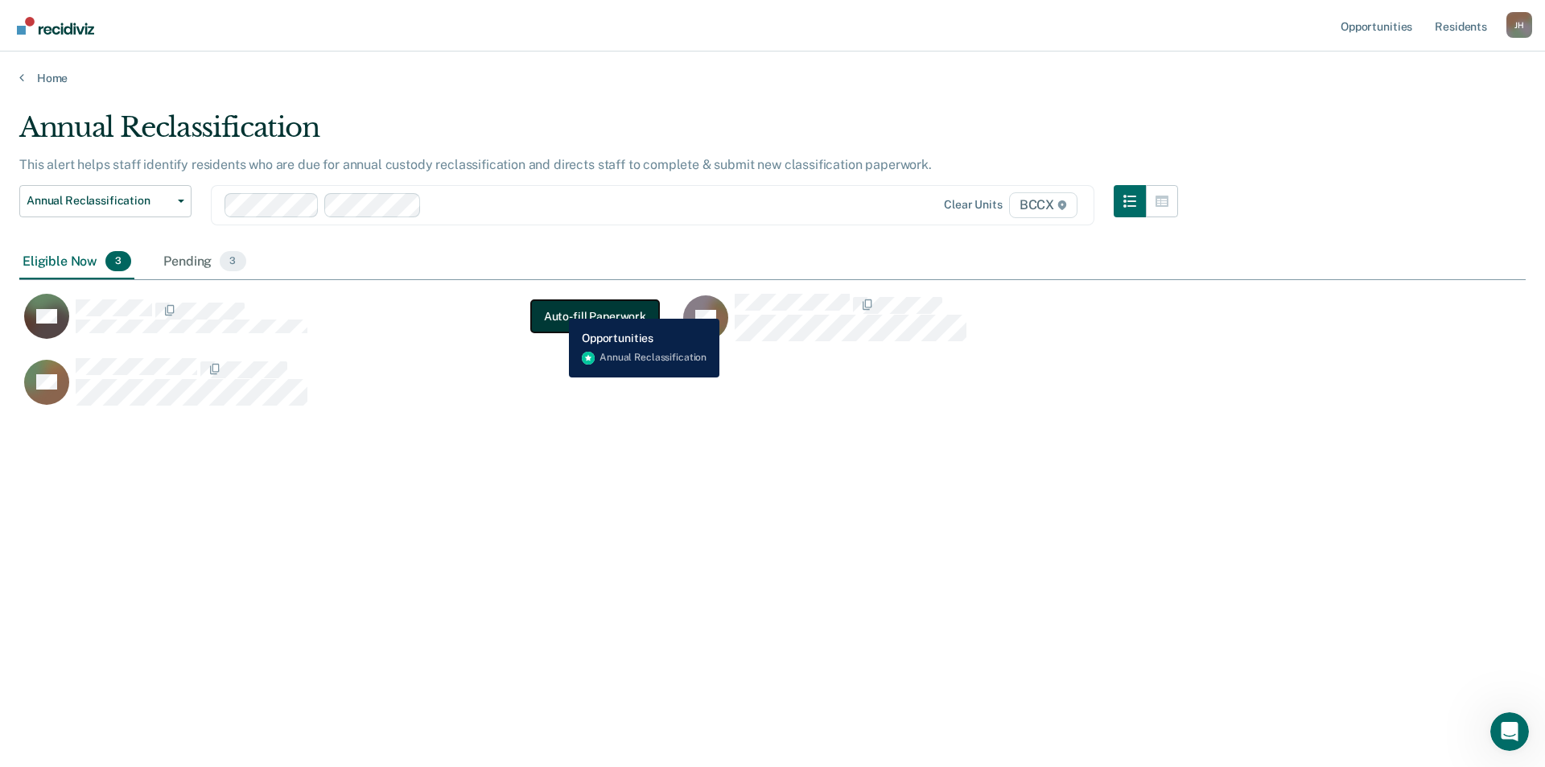
click at [557, 307] on button "Auto-fill Paperwork" at bounding box center [595, 316] width 128 height 32
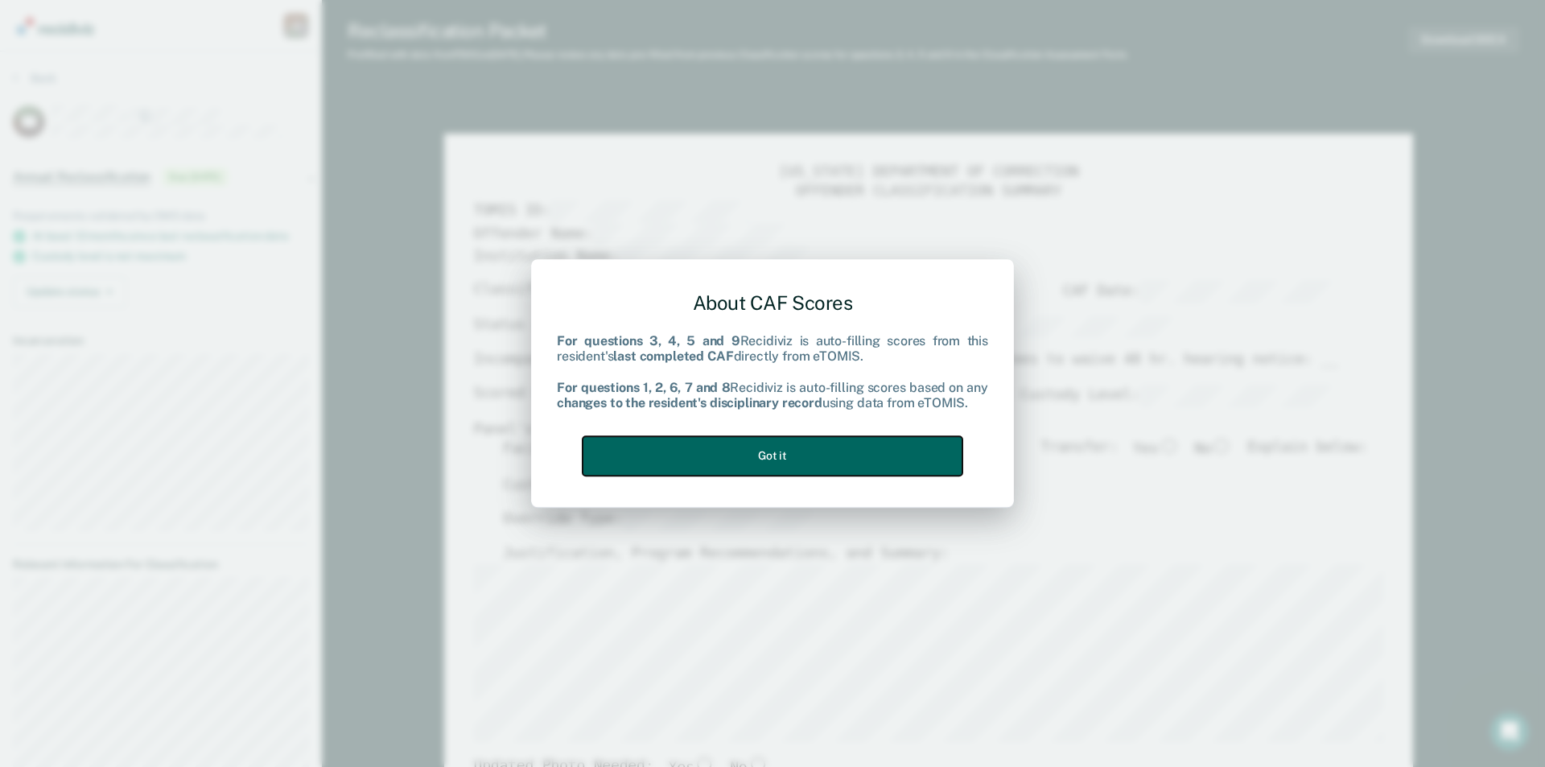
click at [736, 447] on button "Got it" at bounding box center [773, 455] width 380 height 39
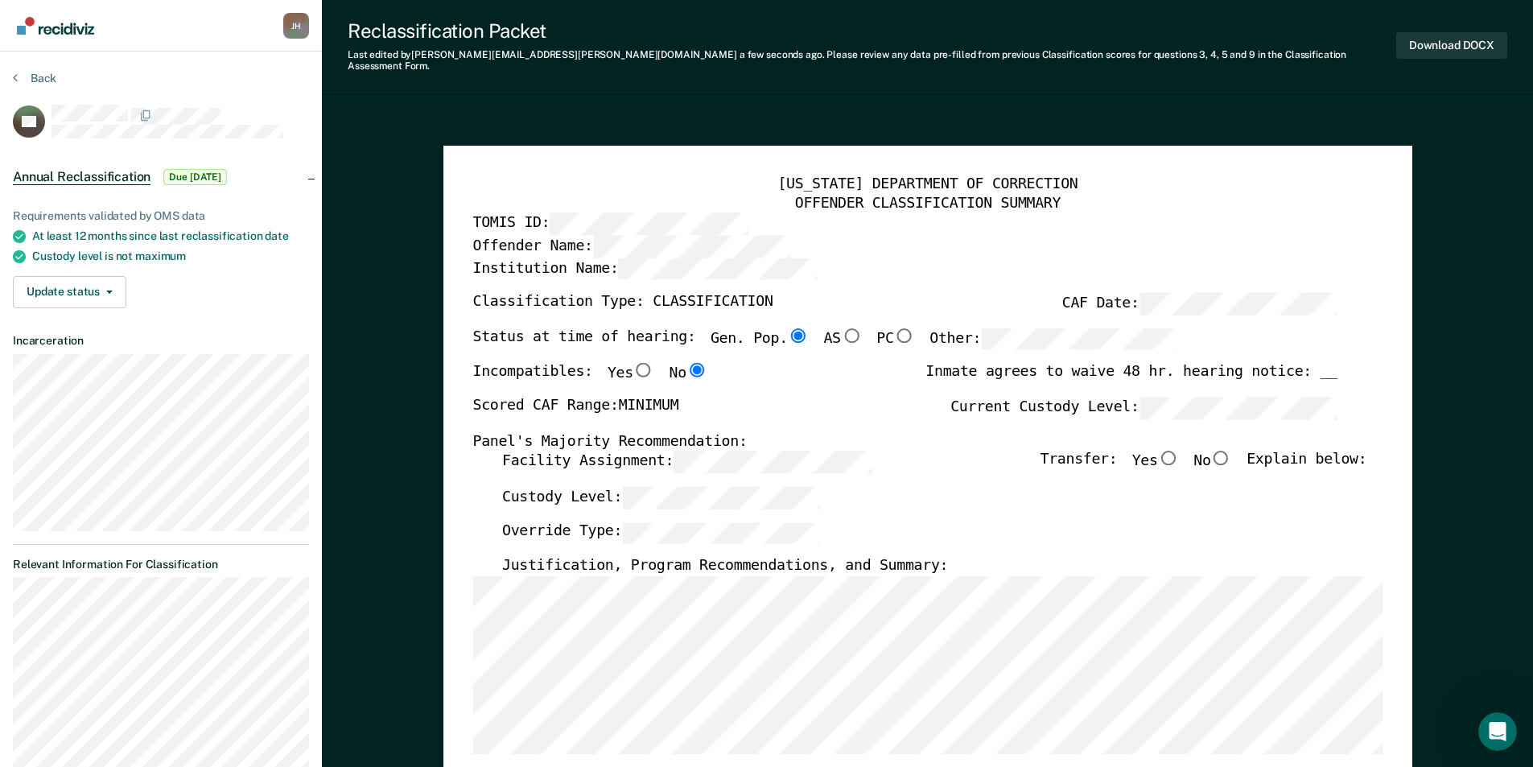
click at [987, 451] on input "No" at bounding box center [1220, 458] width 21 height 14
type textarea "x"
radio input "true"
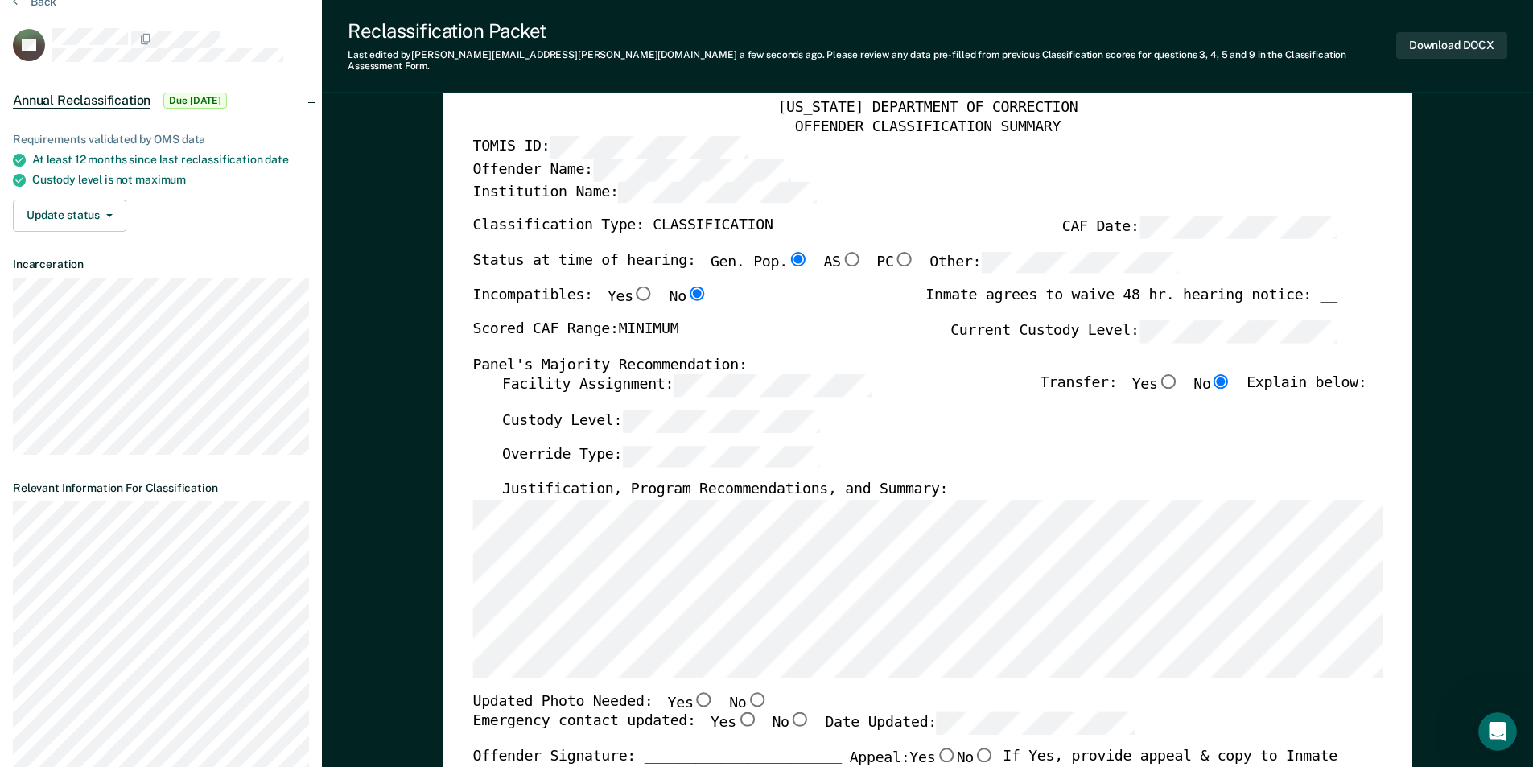
scroll to position [80, 0]
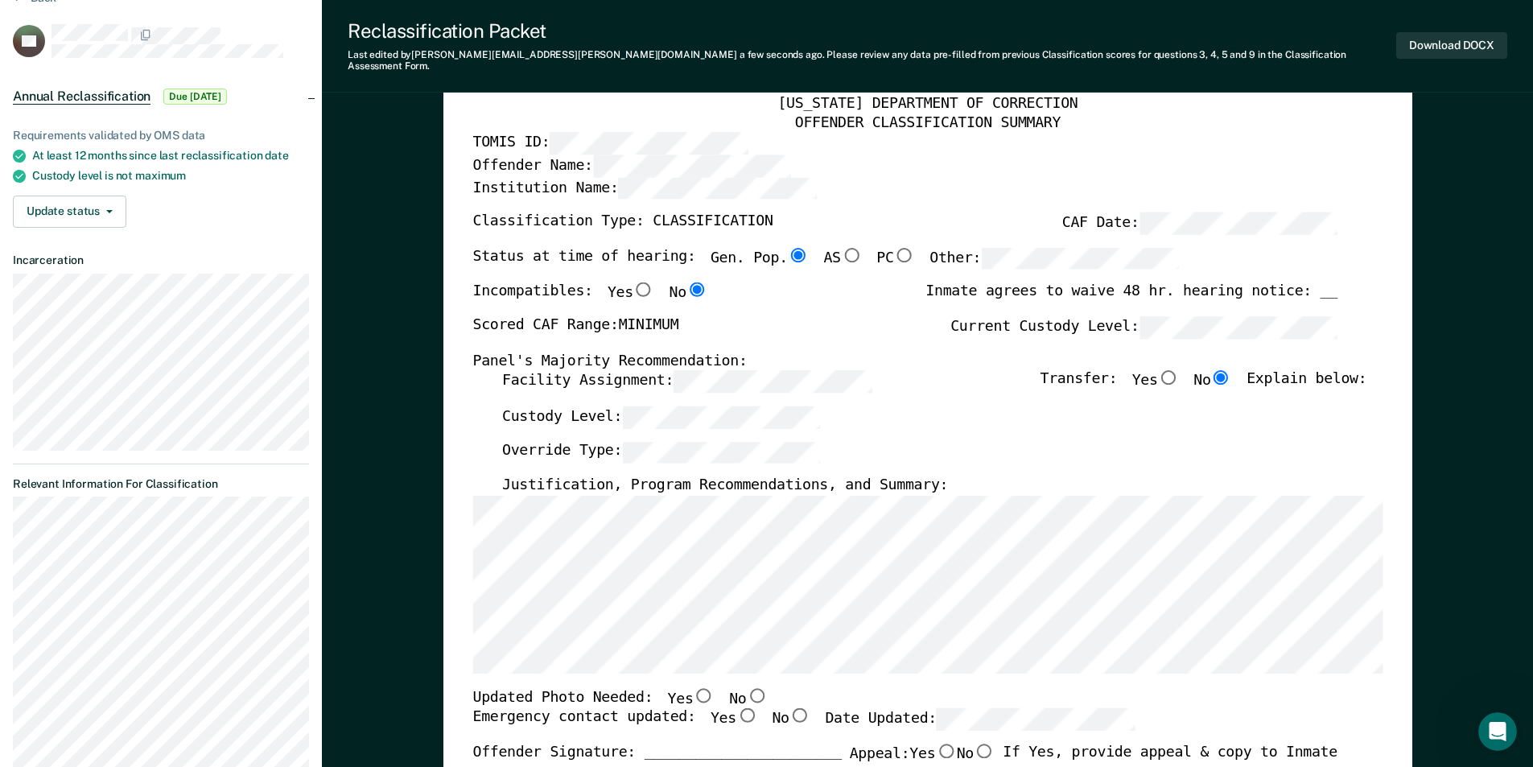
click at [746, 634] on input "No" at bounding box center [756, 694] width 21 height 14
type textarea "x"
radio input "true"
click at [736, 634] on input "Yes" at bounding box center [746, 715] width 21 height 14
type textarea "x"
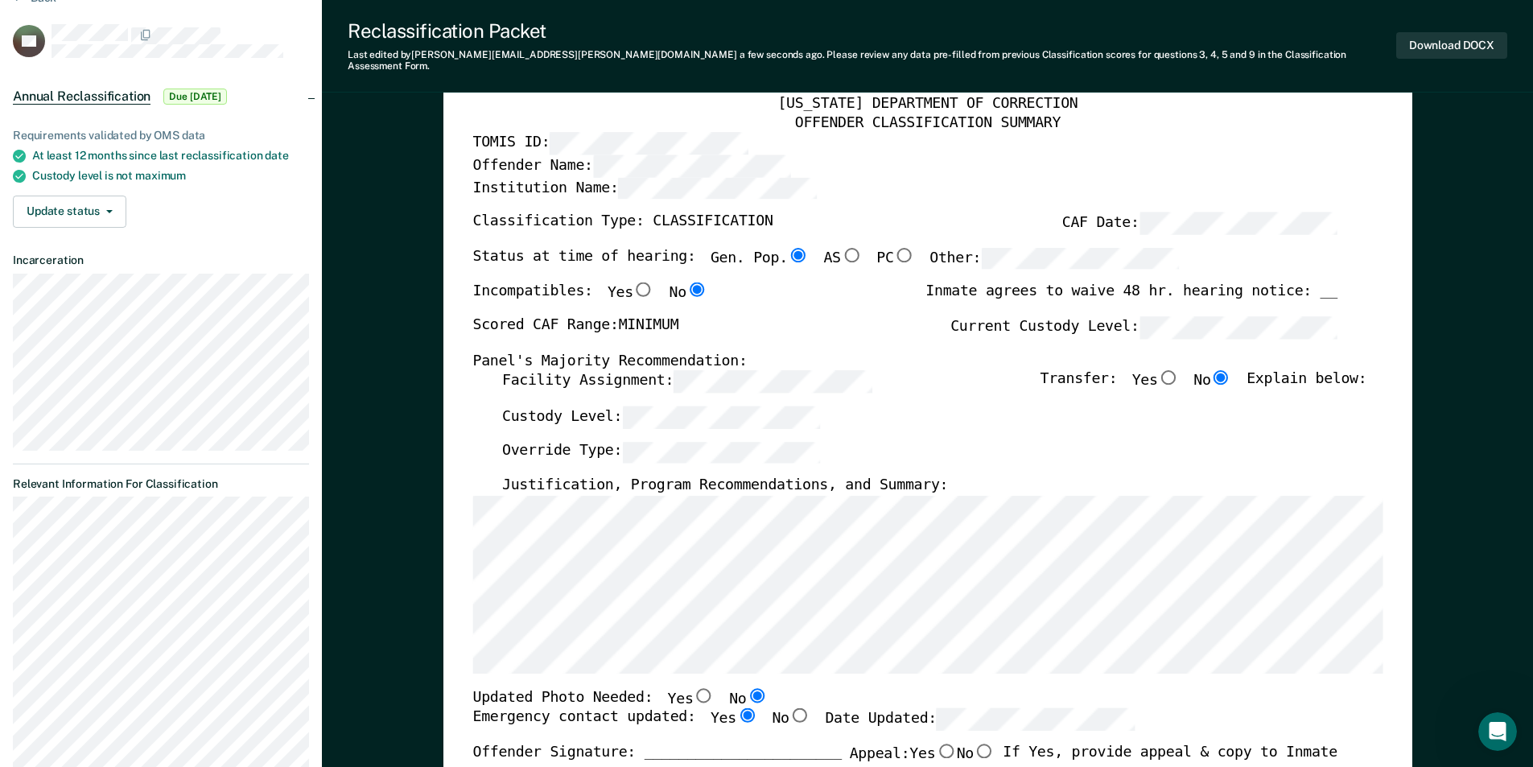
radio input "true"
click at [987, 42] on button "Download DOCX" at bounding box center [1451, 45] width 111 height 27
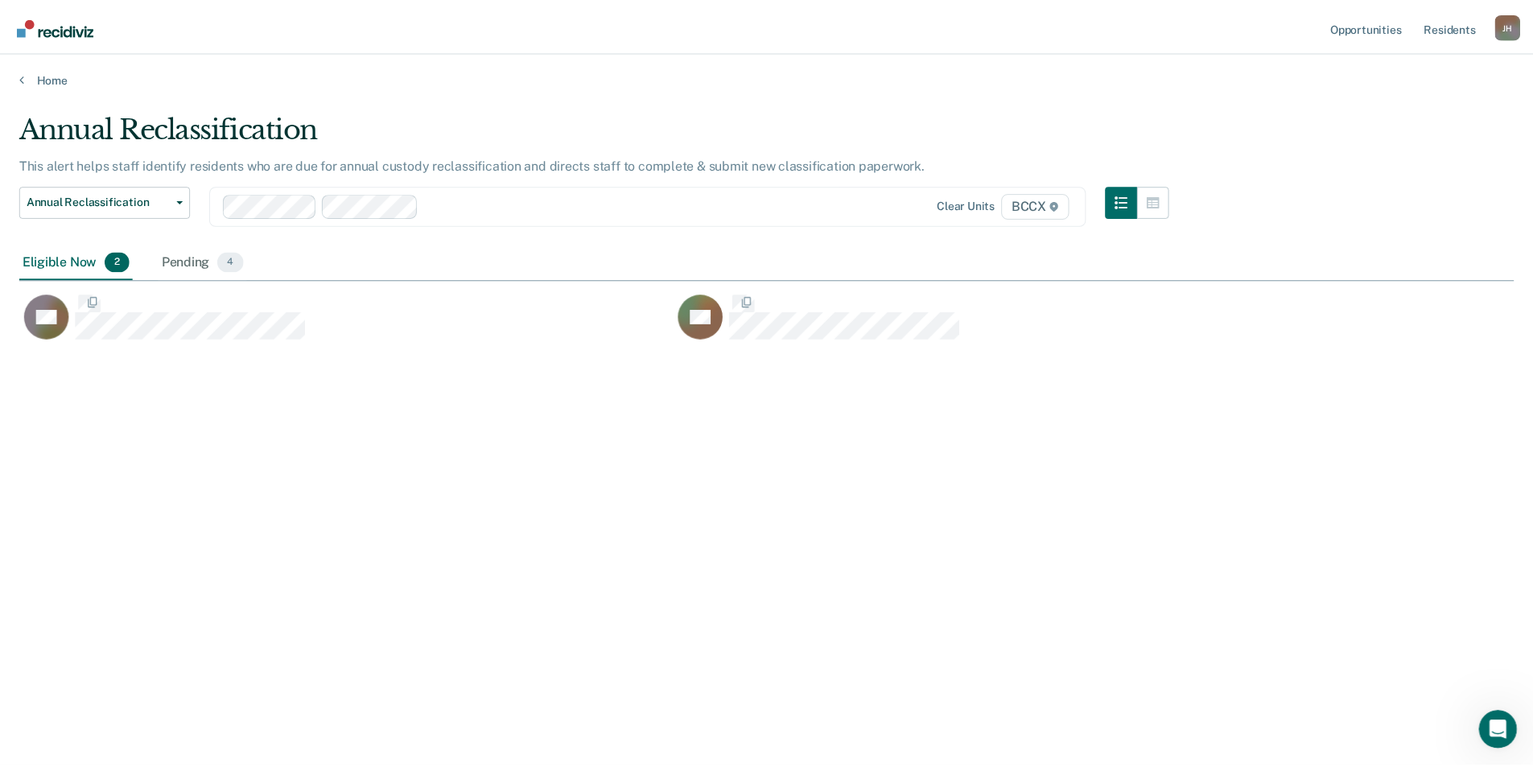
scroll to position [523, 1494]
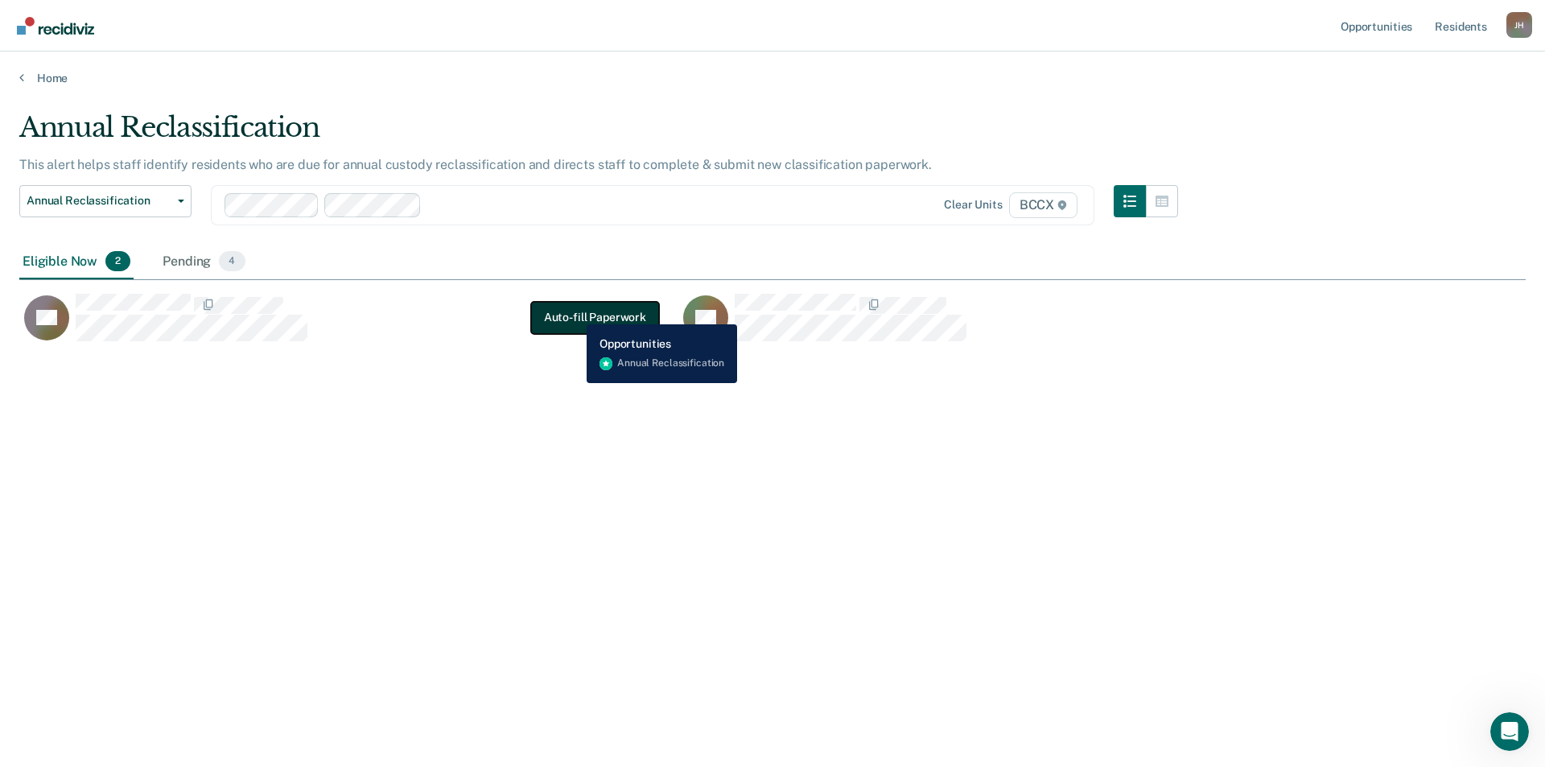
click at [575, 312] on button "Auto-fill Paperwork" at bounding box center [595, 318] width 128 height 32
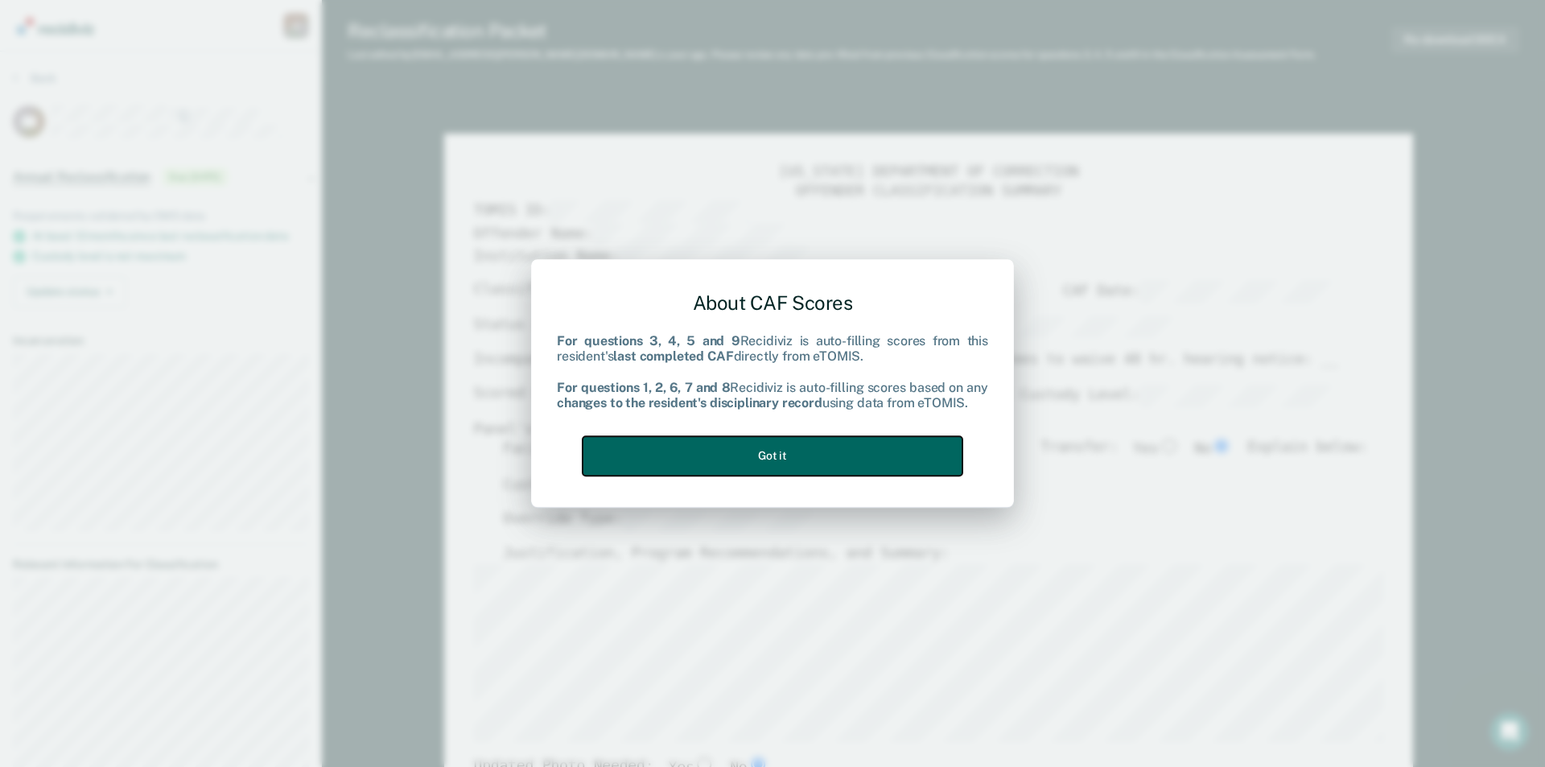
click at [758, 449] on button "Got it" at bounding box center [773, 455] width 380 height 39
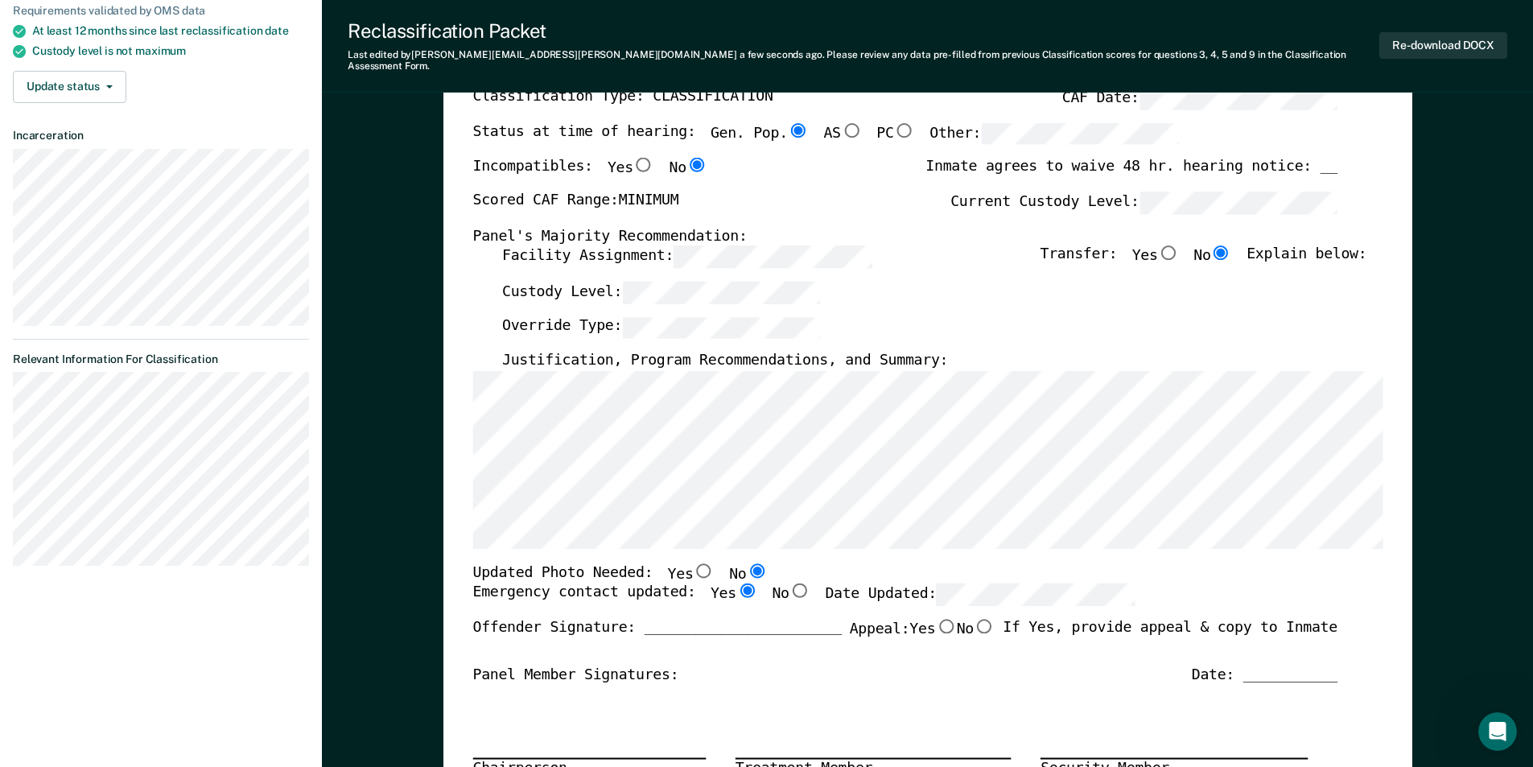
scroll to position [241, 0]
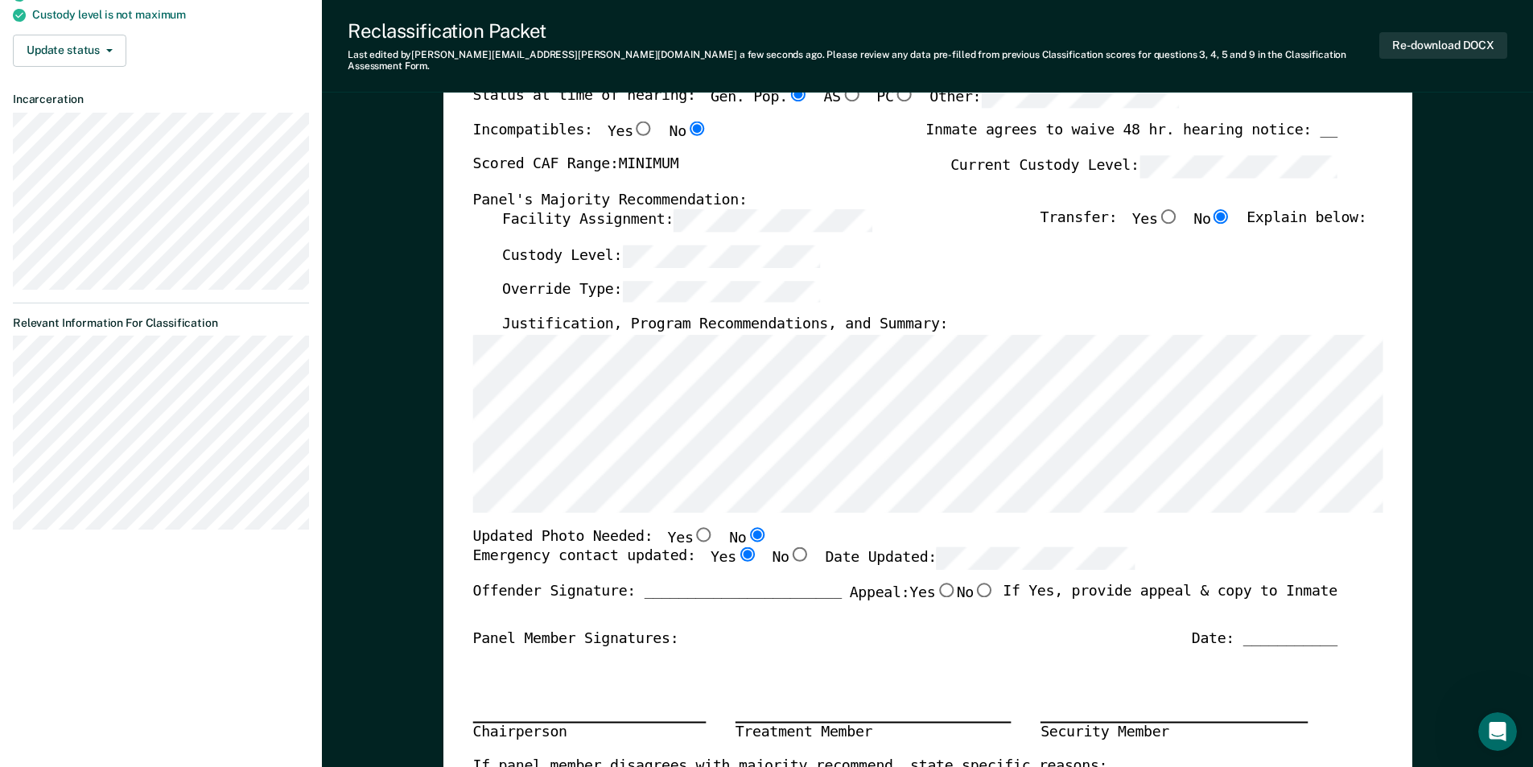
click at [892, 629] on div "Panel Member Signatures: Date: ___________" at bounding box center [904, 638] width 864 height 19
click at [987, 43] on button "Re-download DOCX" at bounding box center [1443, 45] width 128 height 27
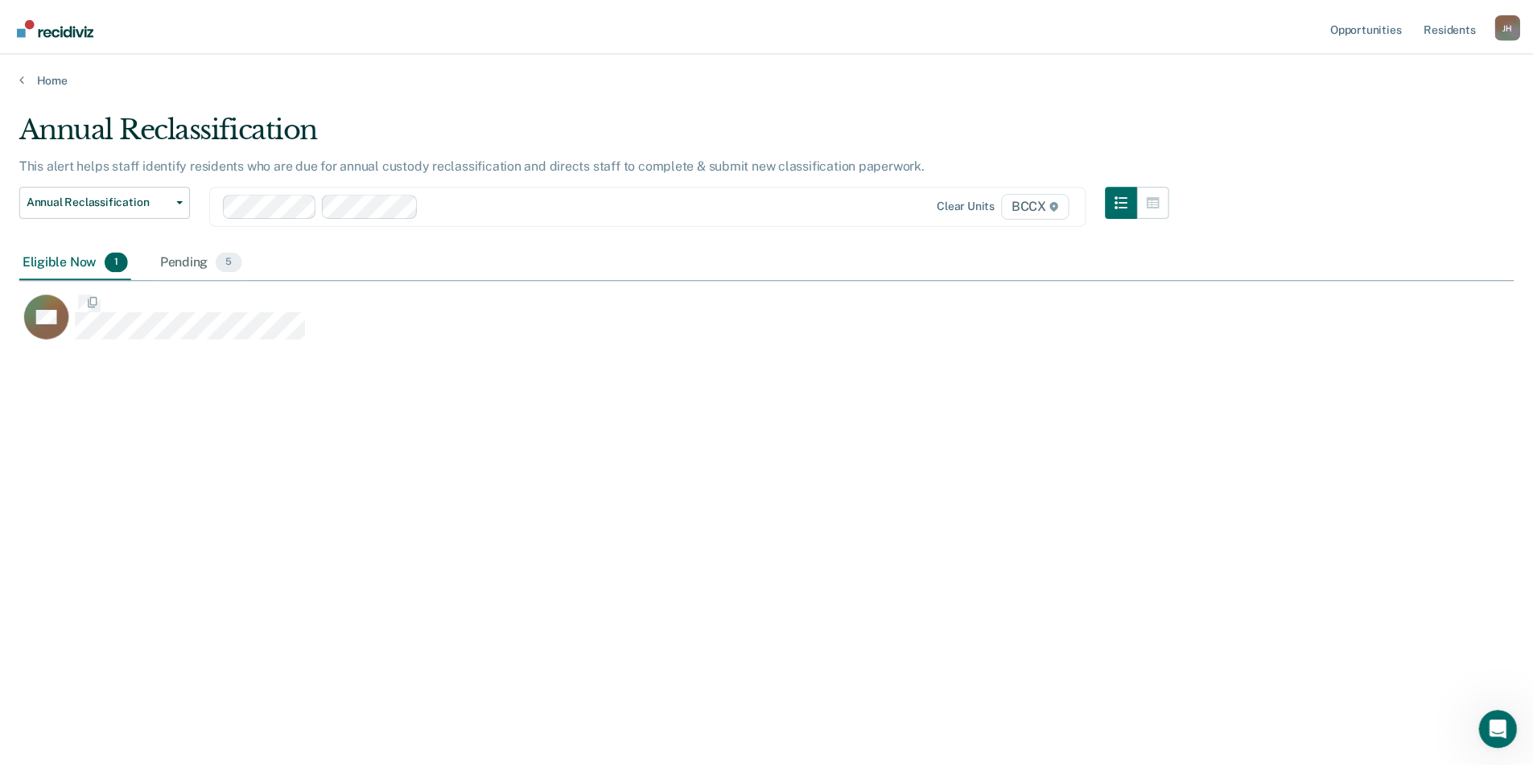
scroll to position [523, 1494]
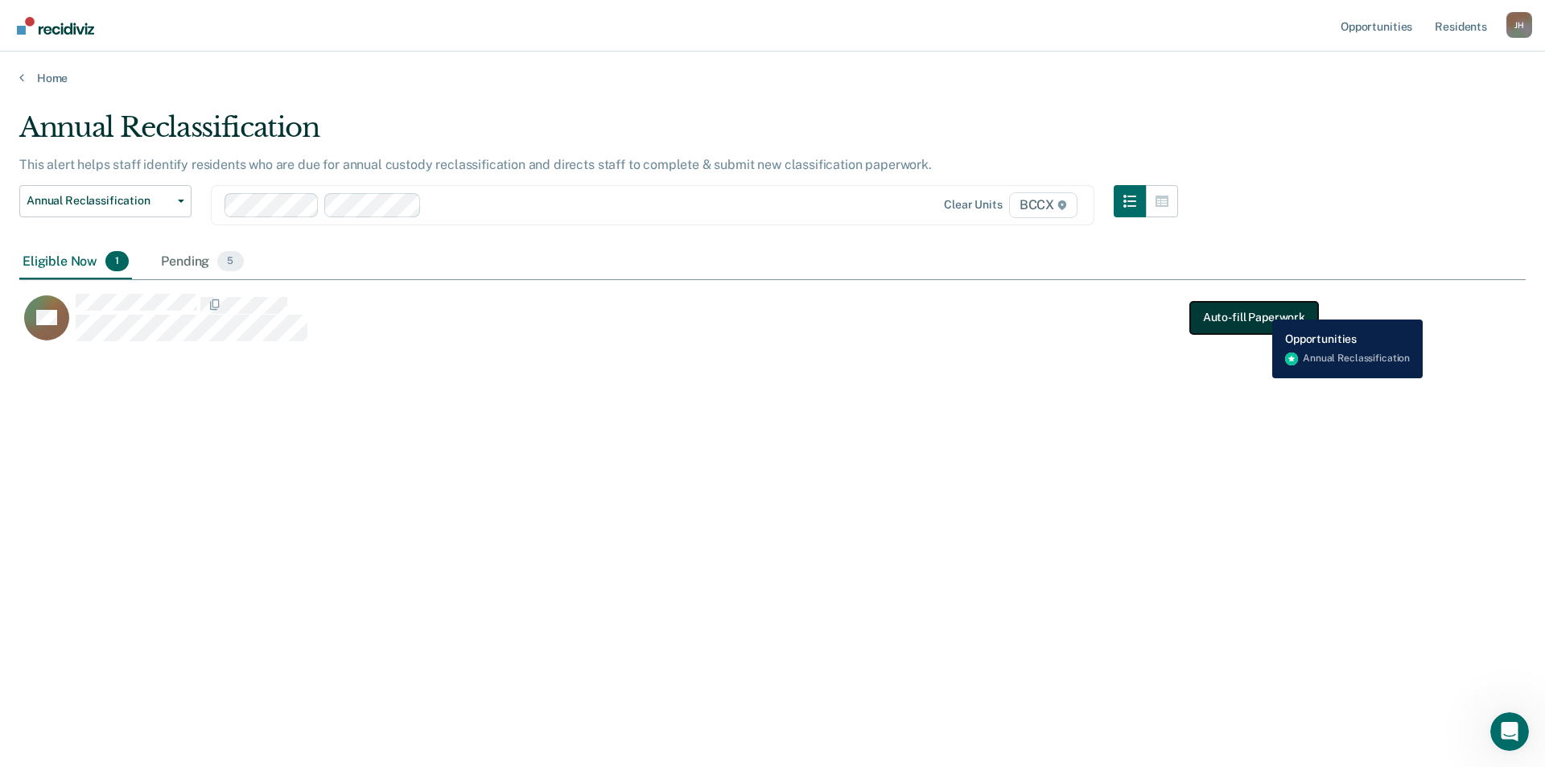
click at [987, 307] on button "Auto-fill Paperwork" at bounding box center [1254, 318] width 128 height 32
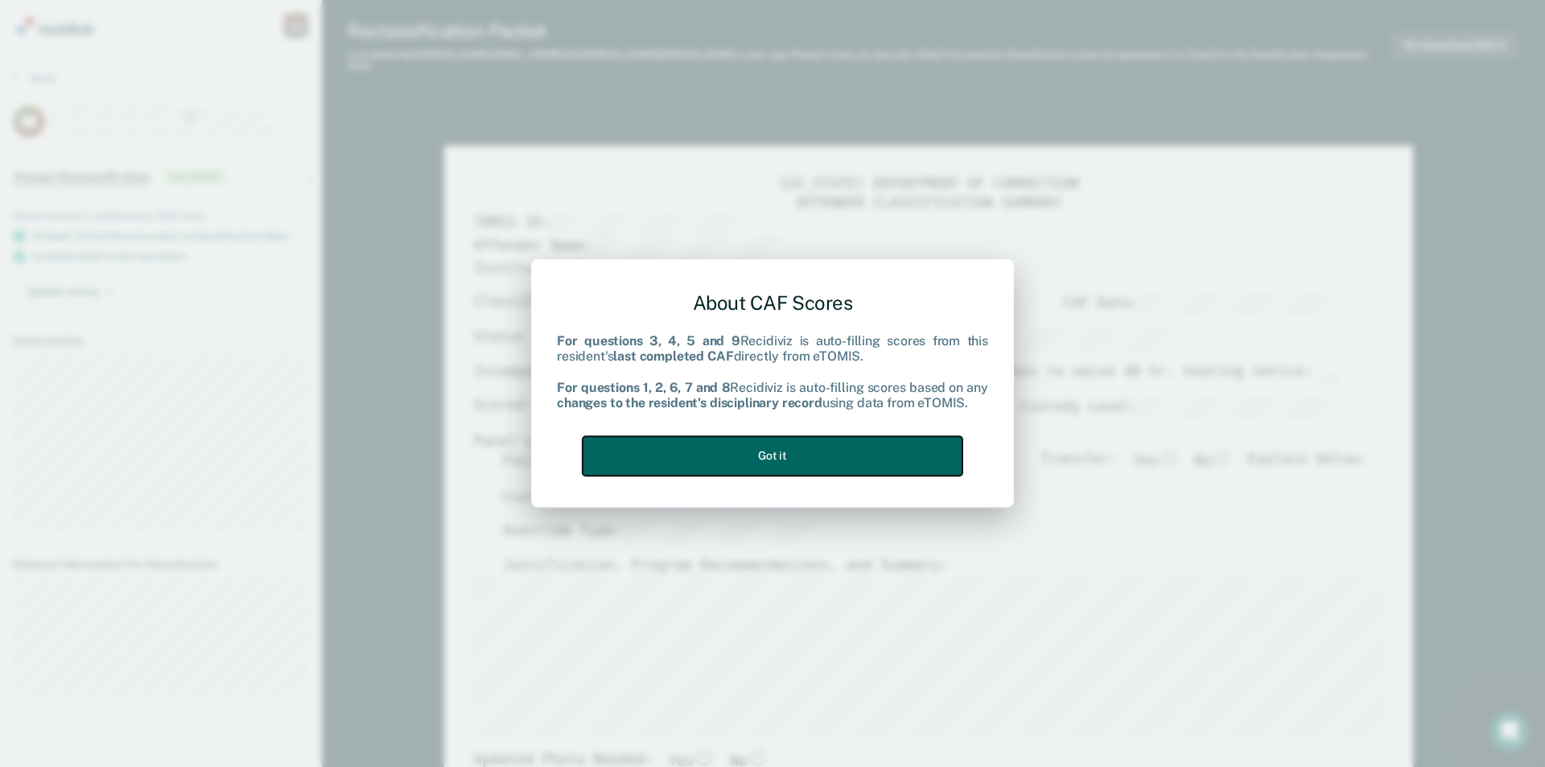
click at [873, 451] on button "Got it" at bounding box center [773, 455] width 380 height 39
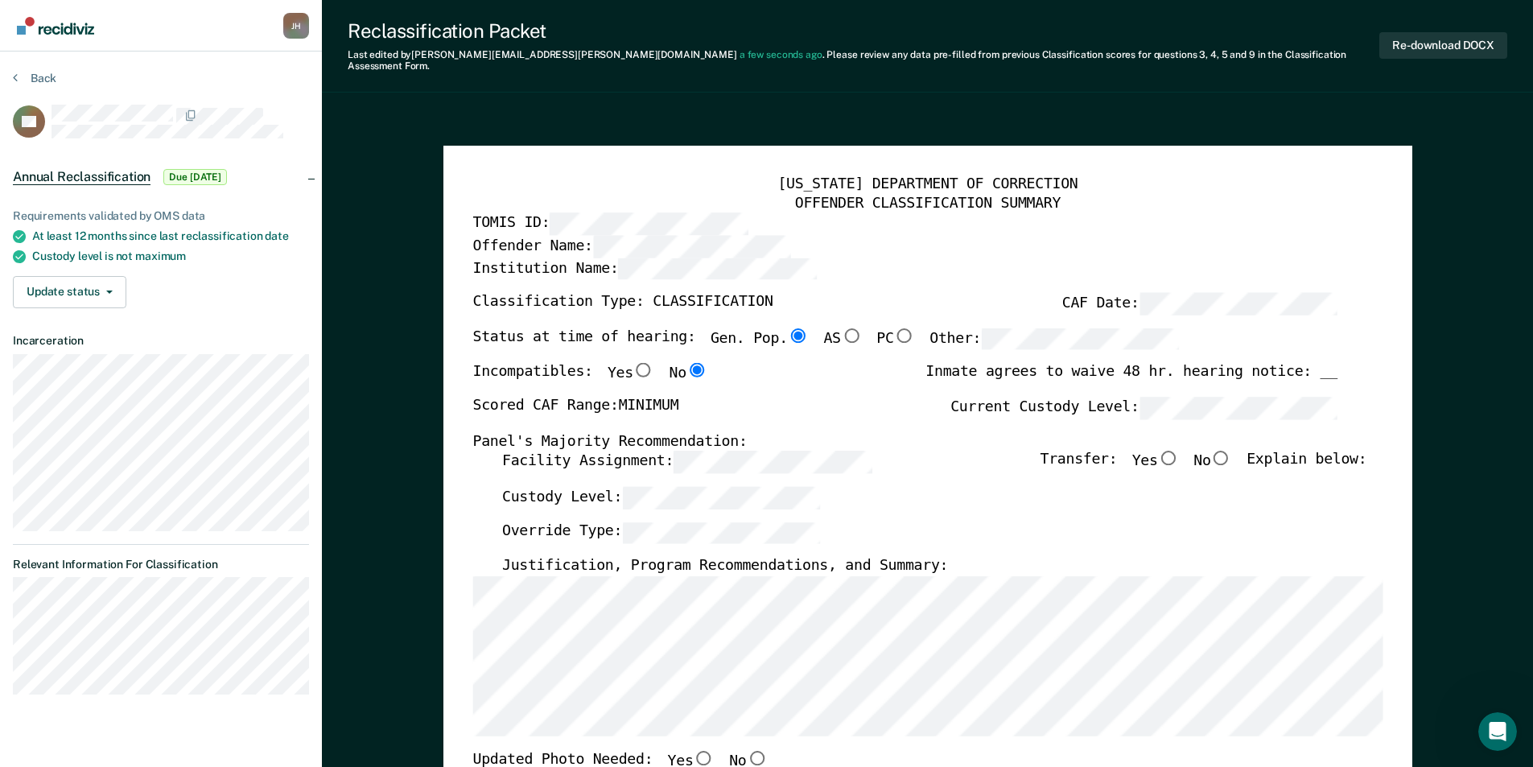
click at [987, 451] on input "No" at bounding box center [1220, 458] width 21 height 14
type textarea "x"
radio input "true"
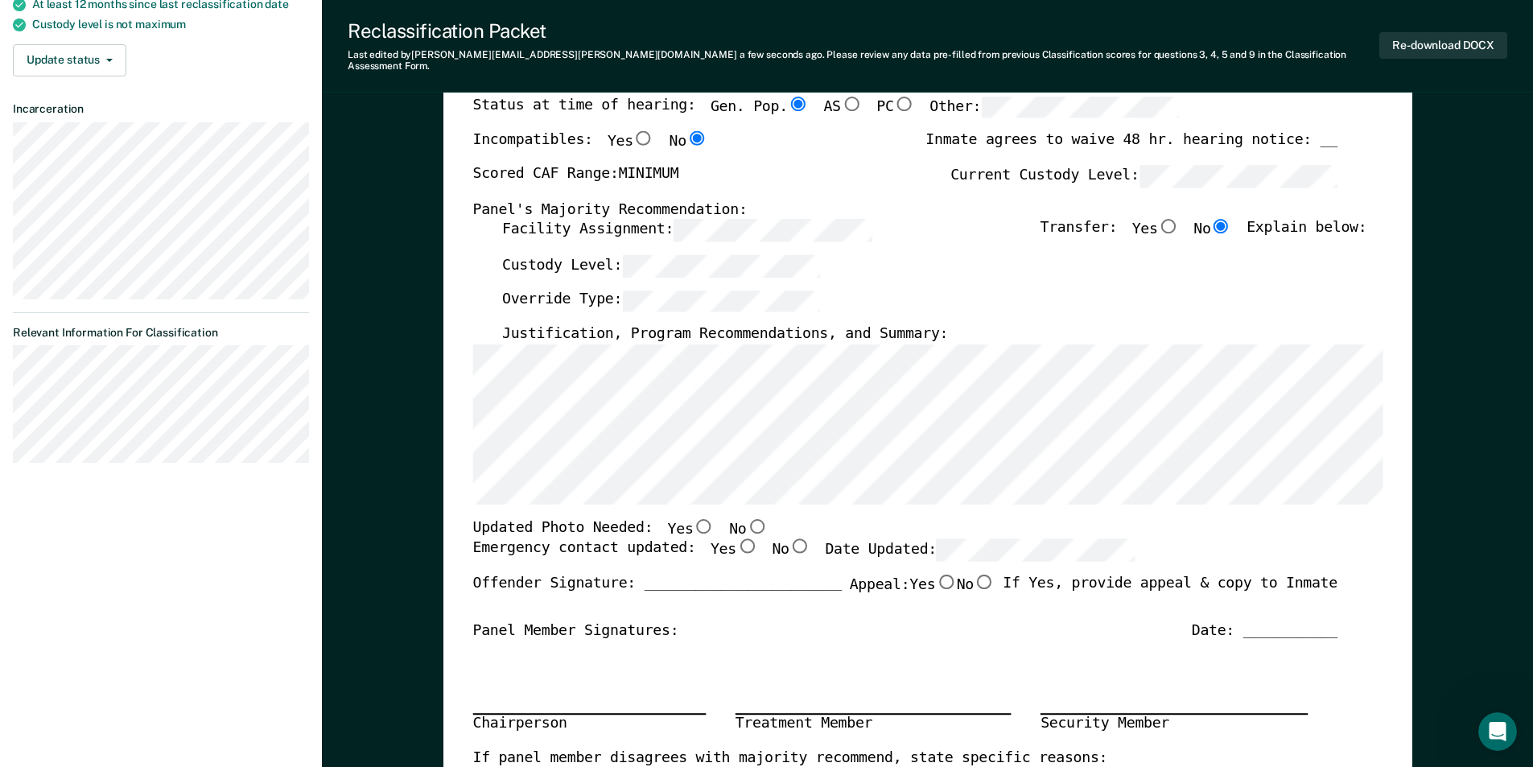
scroll to position [241, 0]
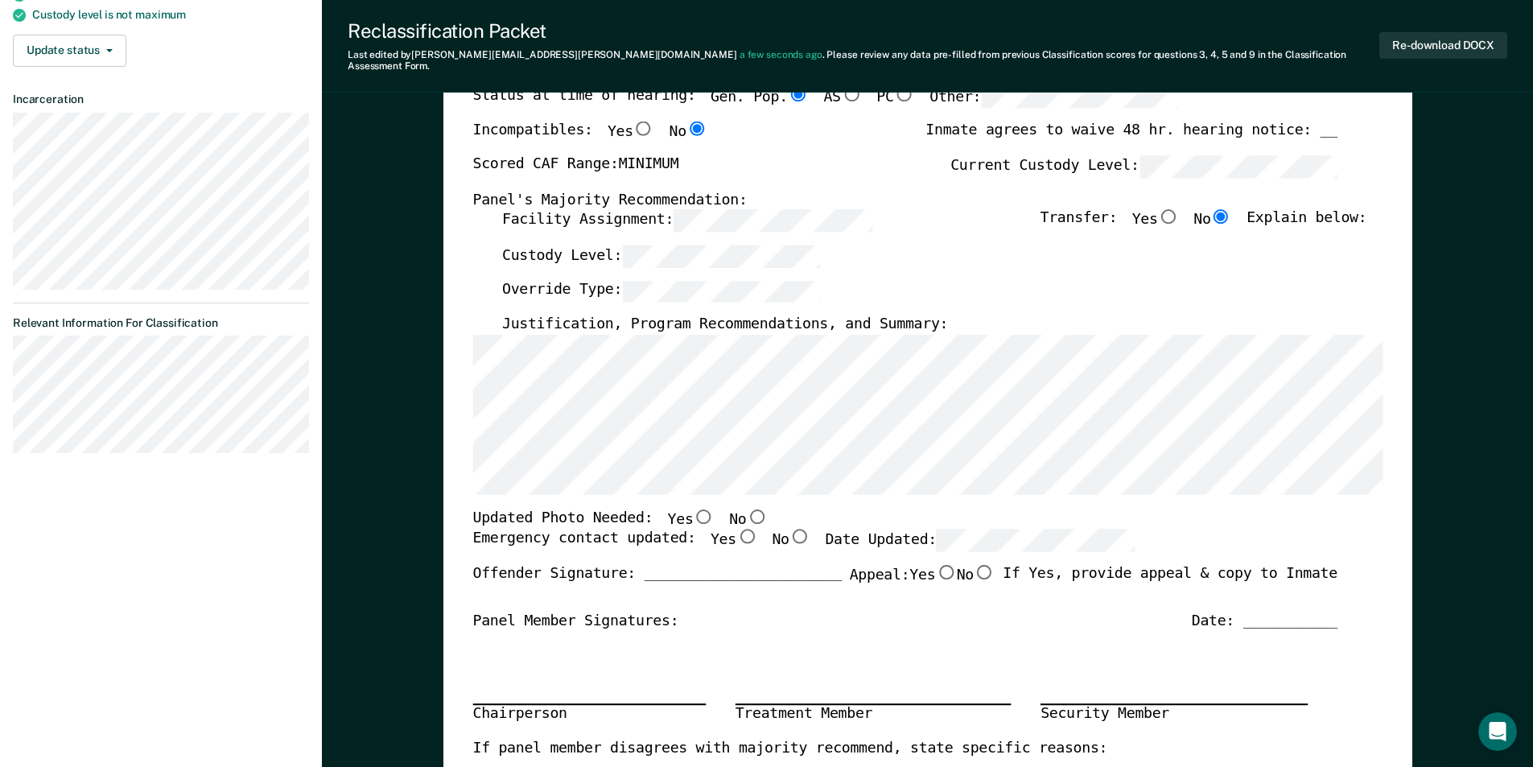
click at [746, 509] on input "No" at bounding box center [756, 516] width 21 height 14
type textarea "x"
radio input "true"
click at [736, 530] on input "Yes" at bounding box center [746, 537] width 21 height 14
type textarea "x"
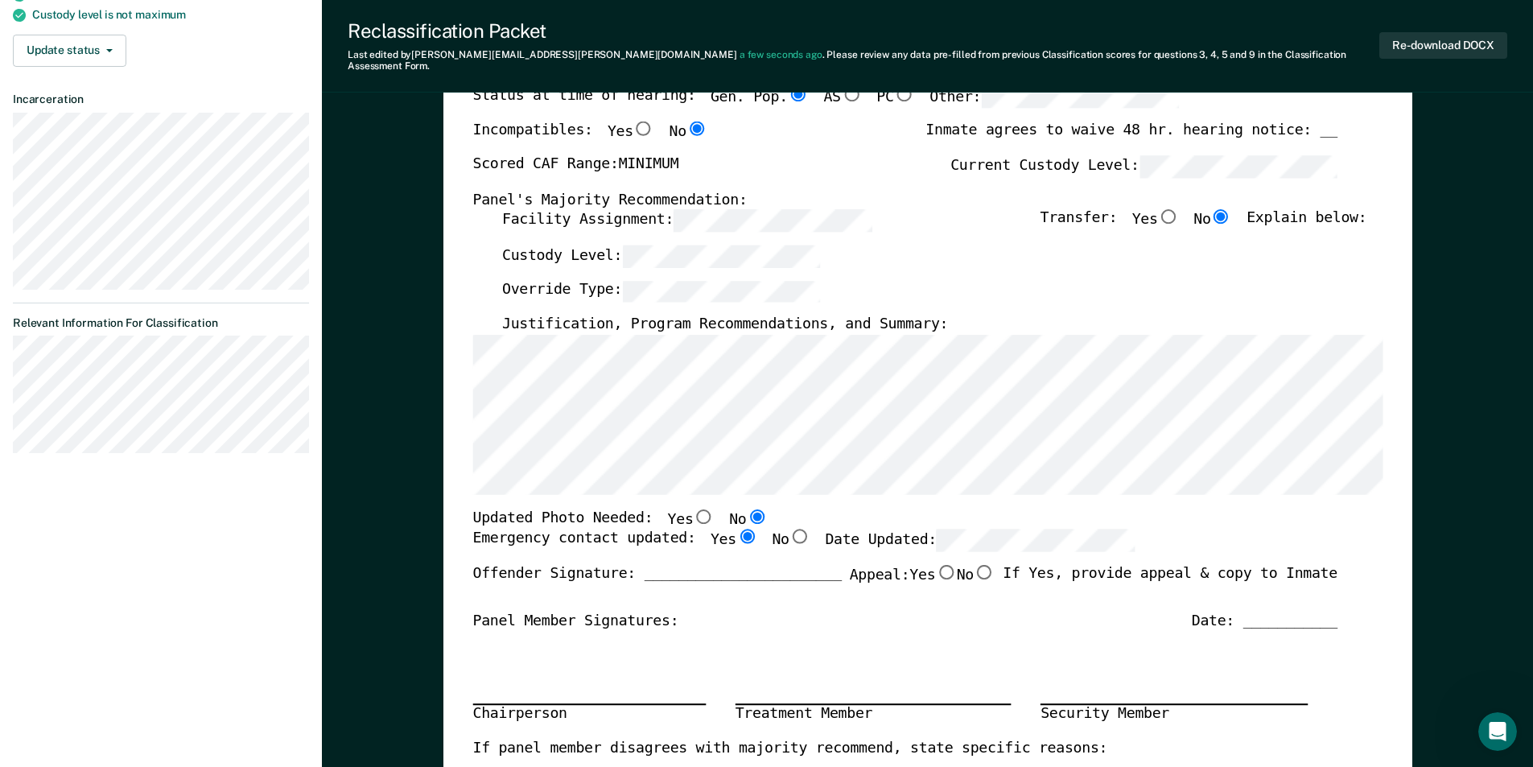
radio input "true"
click at [987, 38] on button "Re-download DOCX" at bounding box center [1443, 45] width 128 height 27
type textarea "x"
